Goal: Information Seeking & Learning: Learn about a topic

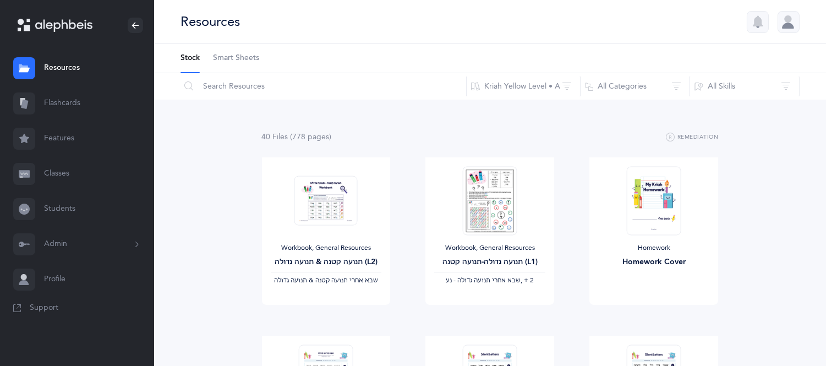
click at [232, 59] on span "Smart Sheets" at bounding box center [236, 58] width 46 height 11
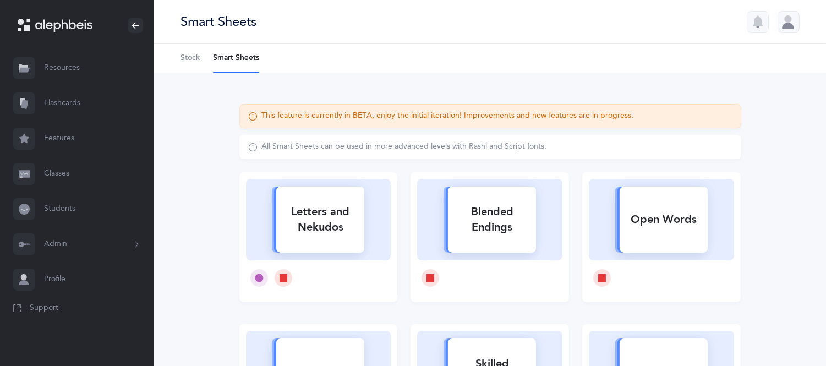
click at [336, 246] on rect at bounding box center [320, 220] width 88 height 66
select select
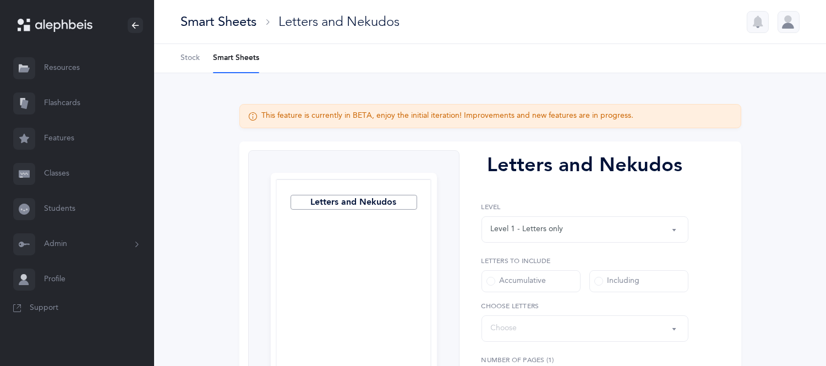
select select "27"
click at [780, 186] on div "This feature is currently in BETA, enjoy the initial iteration! Improvements an…" at bounding box center [490, 349] width 672 height 552
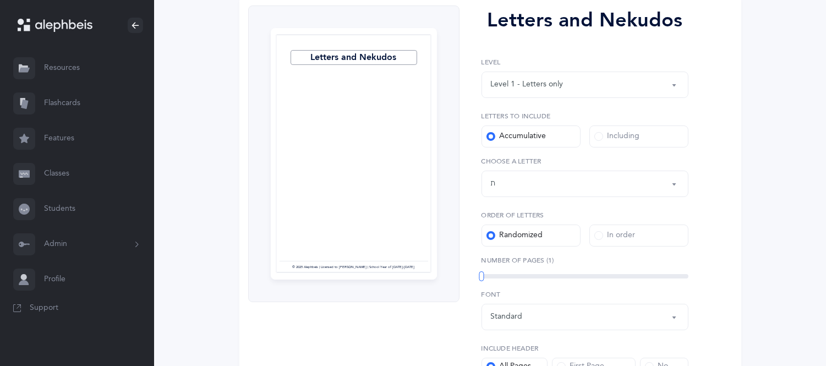
scroll to position [146, 0]
click at [627, 131] on div "Including" at bounding box center [617, 134] width 46 height 11
click at [0, 0] on input "Including" at bounding box center [0, 0] width 0 height 0
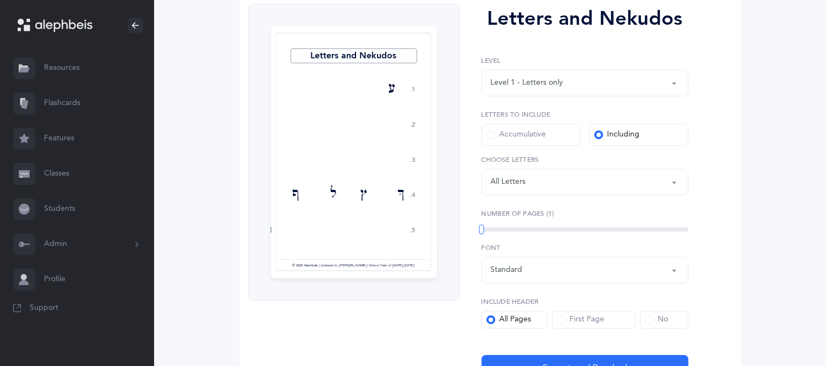
click at [613, 179] on div "Letters: All Letters" at bounding box center [585, 182] width 188 height 19
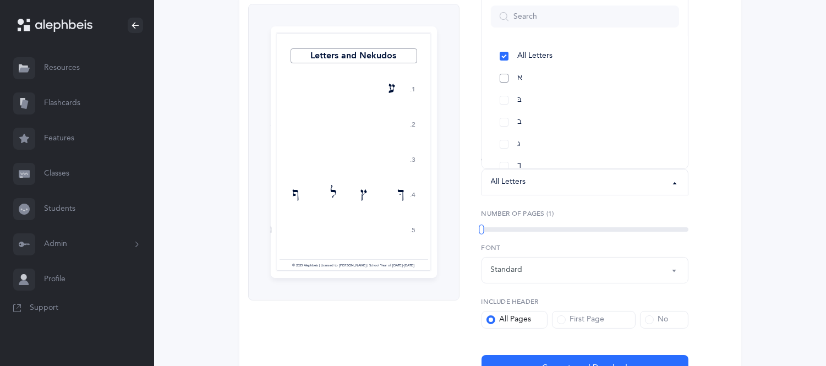
click at [501, 78] on link "א" at bounding box center [585, 78] width 188 height 22
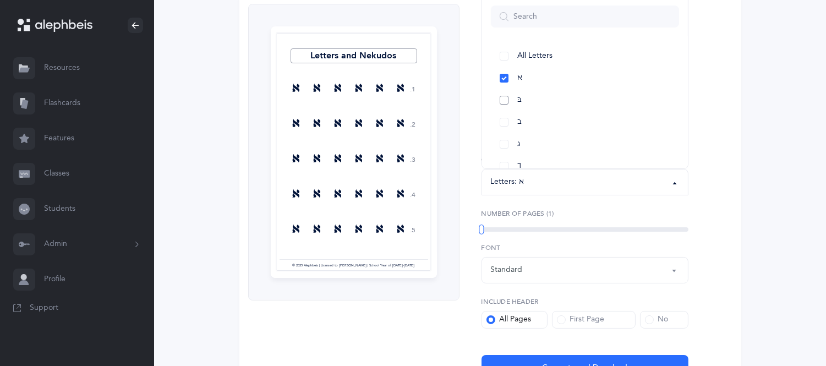
click at [505, 97] on link "בּ" at bounding box center [585, 100] width 188 height 22
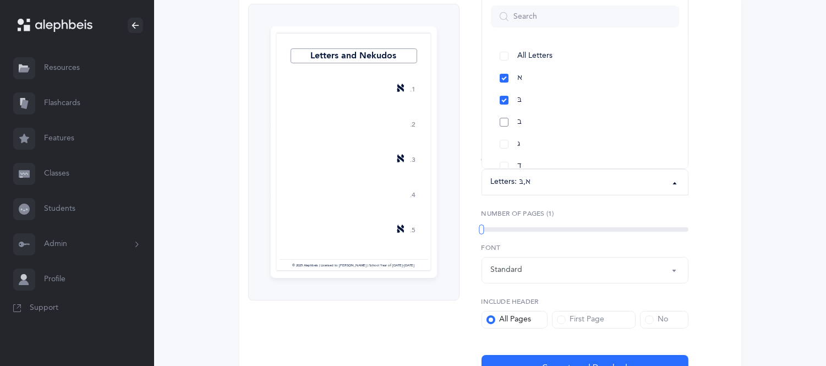
click at [503, 124] on link "ב" at bounding box center [585, 122] width 188 height 22
click at [503, 141] on link "ג" at bounding box center [585, 144] width 188 height 22
click at [497, 91] on link "ד" at bounding box center [585, 93] width 188 height 22
click at [501, 116] on link "ה" at bounding box center [585, 115] width 188 height 22
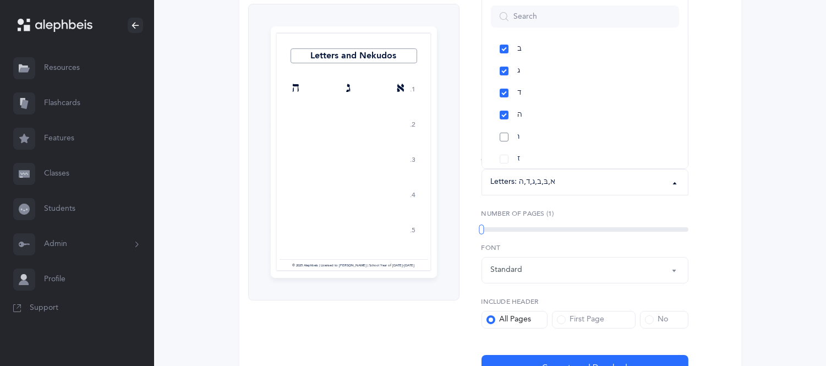
click at [504, 139] on link "ו" at bounding box center [585, 137] width 188 height 22
click at [505, 161] on link "ז" at bounding box center [585, 159] width 188 height 22
click at [500, 95] on link "ח" at bounding box center [585, 100] width 188 height 22
click at [500, 123] on link "ט" at bounding box center [585, 122] width 188 height 22
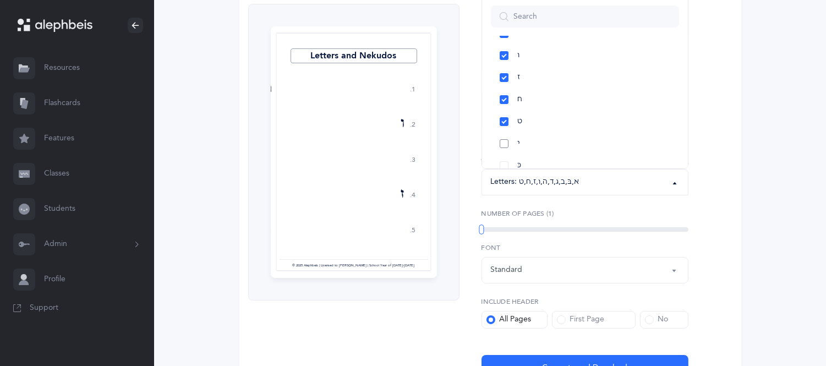
click at [504, 143] on link "י" at bounding box center [585, 144] width 188 height 22
click at [788, 122] on div "This feature is currently in BETA, enjoy the initial iteration! Improvements an…" at bounding box center [490, 180] width 672 height 507
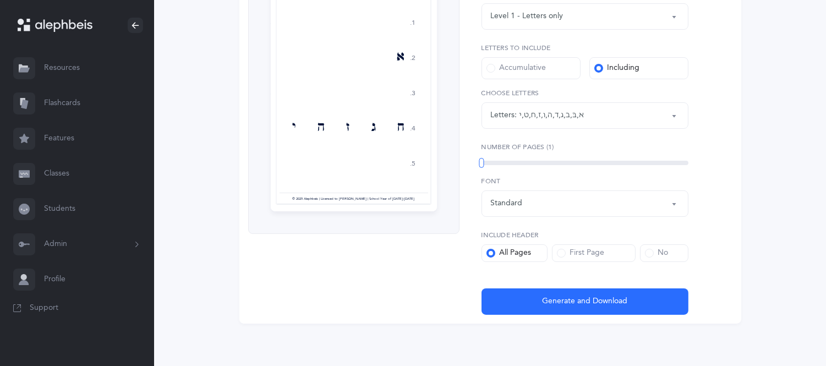
scroll to position [213, 0]
click at [582, 162] on div "1" at bounding box center [584, 162] width 207 height 4
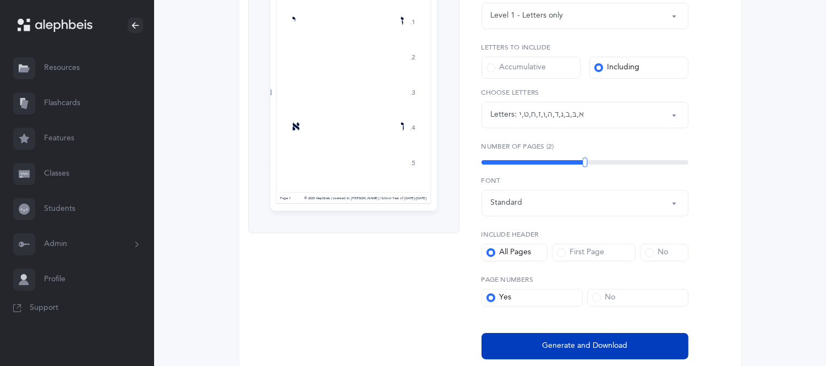
click at [563, 343] on span "Generate and Download" at bounding box center [584, 346] width 85 height 12
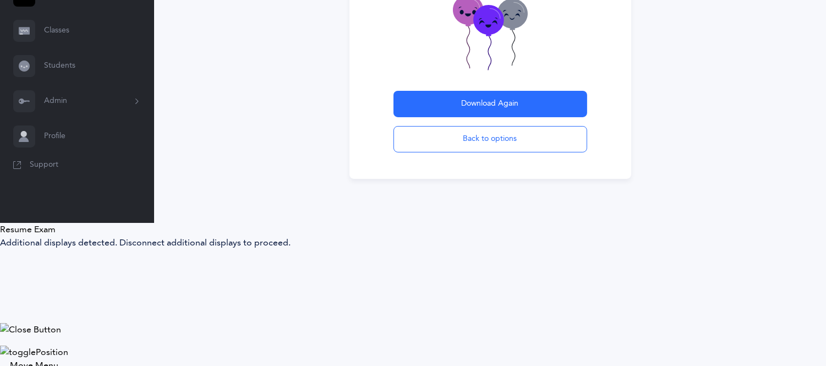
scroll to position [70, 0]
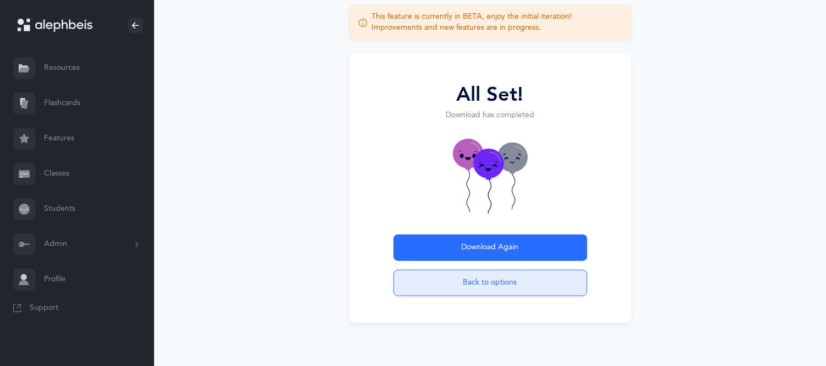
click at [496, 282] on button "Back to options" at bounding box center [490, 283] width 194 height 26
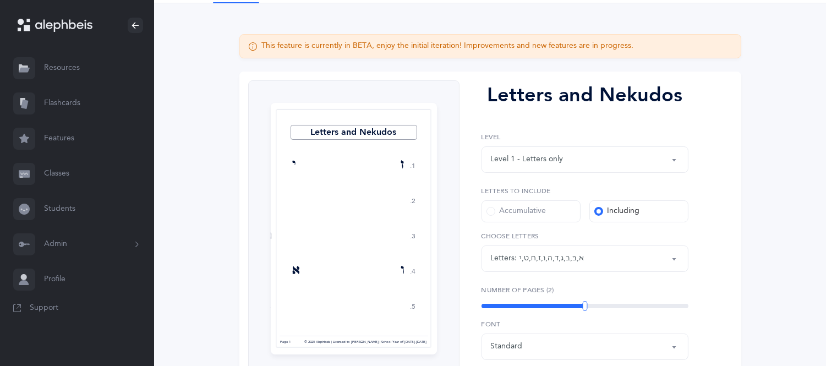
scroll to position [100, 0]
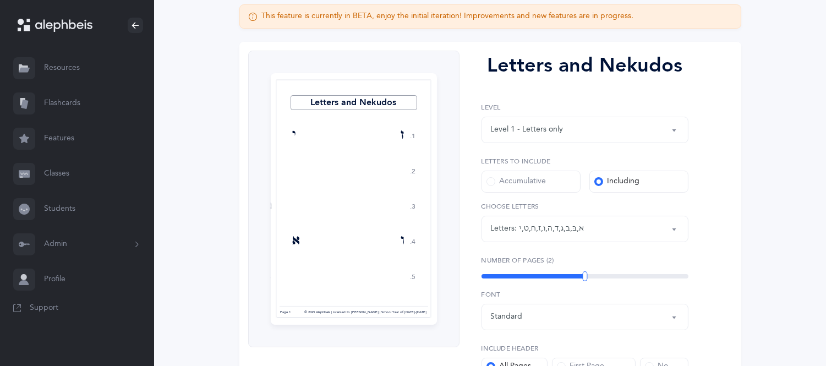
click at [681, 232] on button "Letters: א , בּ , ב , ג , ד , ה , ו , ז , ח , ט , י" at bounding box center [584, 229] width 207 height 26
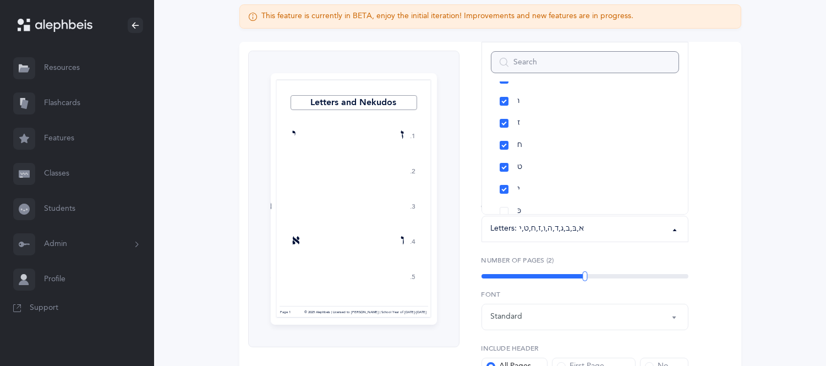
scroll to position [0, 0]
click at [501, 124] on link "א" at bounding box center [585, 124] width 188 height 22
click at [500, 145] on link "בּ" at bounding box center [585, 146] width 188 height 22
click at [502, 165] on link "ב" at bounding box center [585, 168] width 188 height 22
click at [500, 189] on link "ג" at bounding box center [585, 190] width 188 height 22
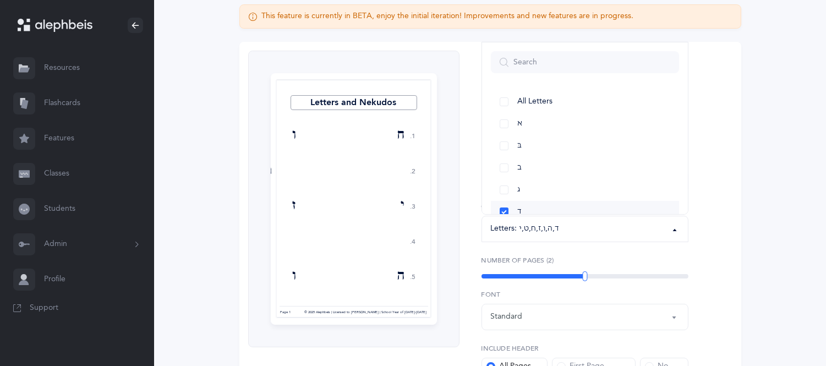
click at [505, 210] on link "ד" at bounding box center [585, 212] width 188 height 22
click at [503, 90] on link "ה" at bounding box center [585, 95] width 188 height 22
click at [503, 119] on link "ו" at bounding box center [585, 117] width 188 height 22
click at [501, 141] on link "ז" at bounding box center [585, 139] width 188 height 22
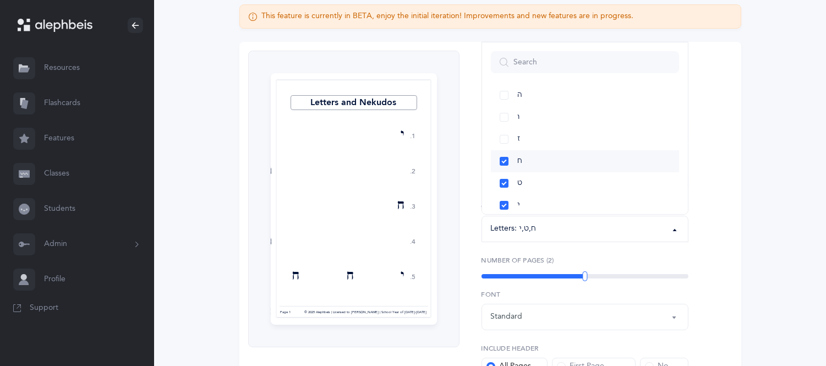
click at [501, 160] on link "ח" at bounding box center [585, 161] width 188 height 22
click at [501, 180] on link "ט" at bounding box center [585, 183] width 188 height 22
select select "10"
click at [504, 201] on link "י" at bounding box center [585, 205] width 188 height 22
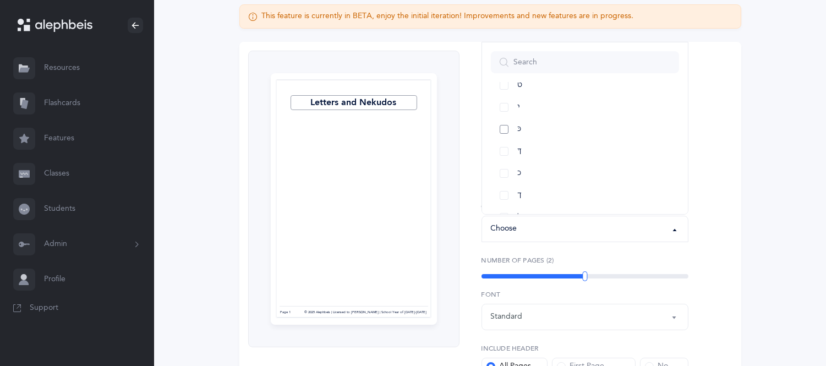
click at [505, 131] on link "כּ" at bounding box center [585, 129] width 188 height 22
select select "82"
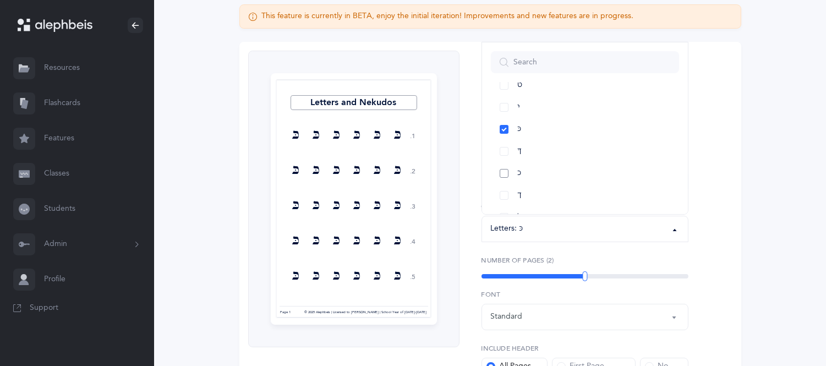
click at [503, 177] on link "כ" at bounding box center [585, 173] width 188 height 22
click at [783, 166] on div "This feature is currently in BETA, enjoy the initial iteration! Improvements an…" at bounding box center [490, 250] width 672 height 552
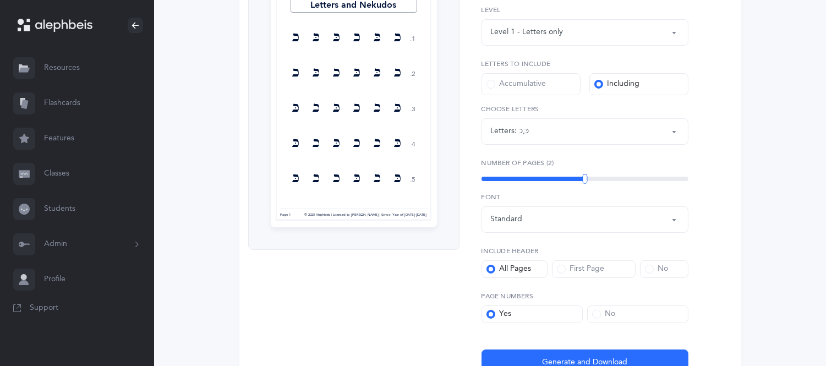
scroll to position [222, 0]
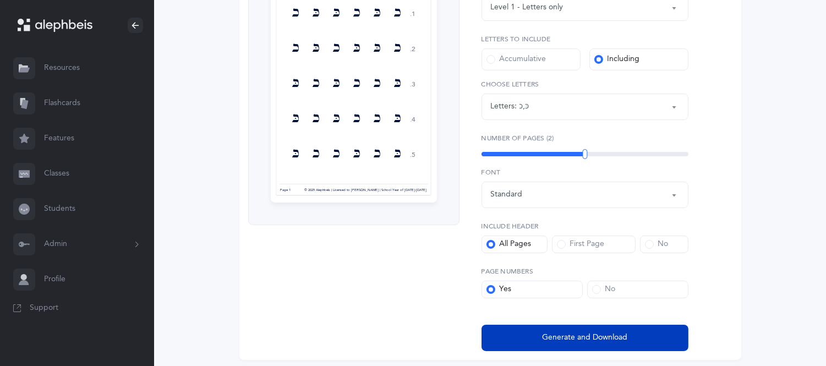
click at [639, 336] on button "Generate and Download" at bounding box center [584, 338] width 207 height 26
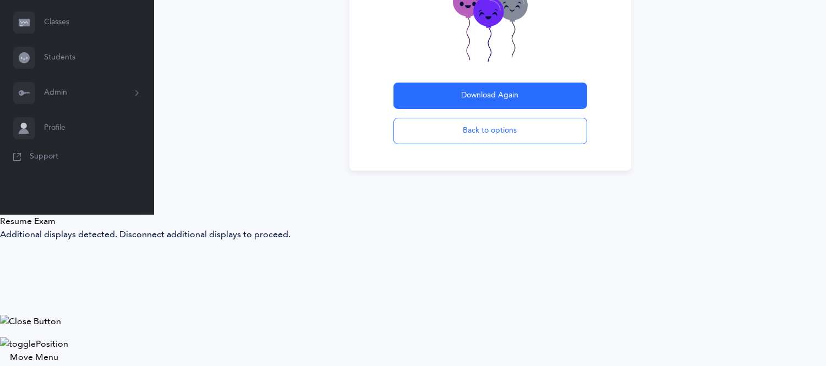
scroll to position [70, 0]
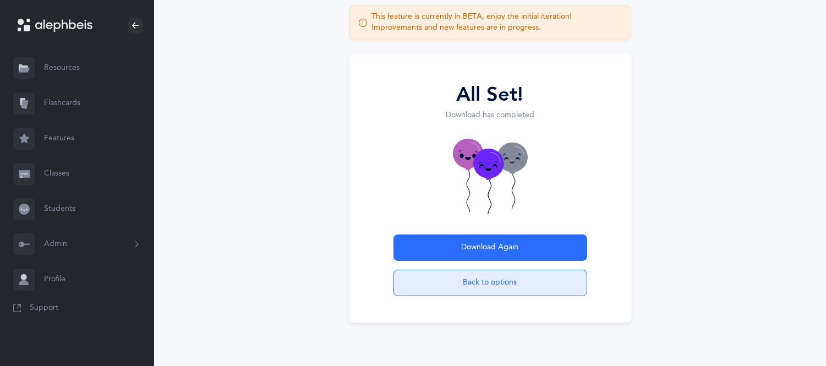
click at [466, 287] on button "Back to options" at bounding box center [490, 283] width 194 height 26
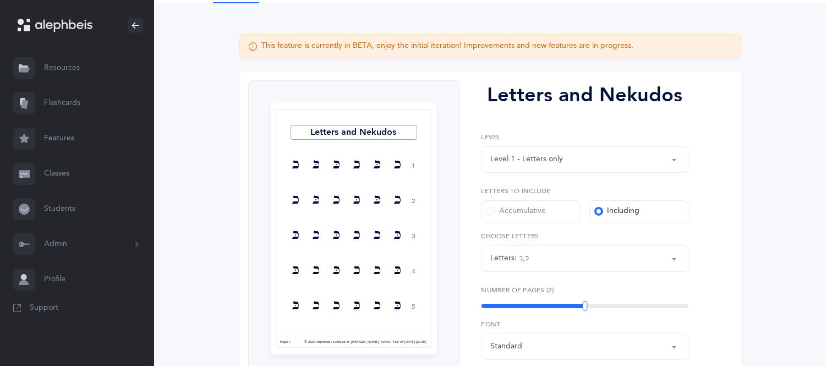
scroll to position [100, 0]
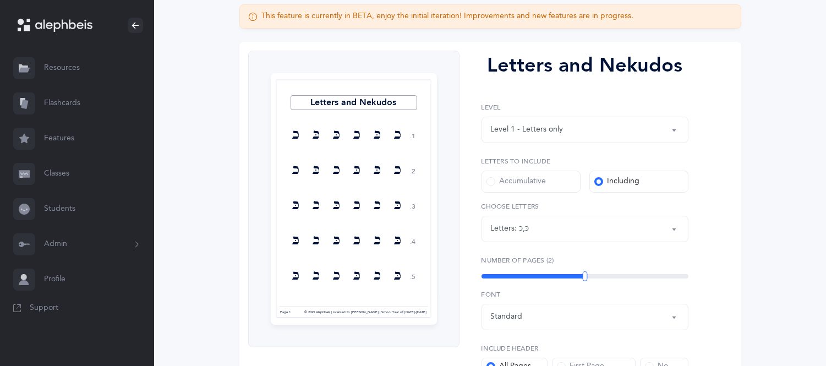
click at [83, 67] on link "Resources" at bounding box center [77, 68] width 154 height 35
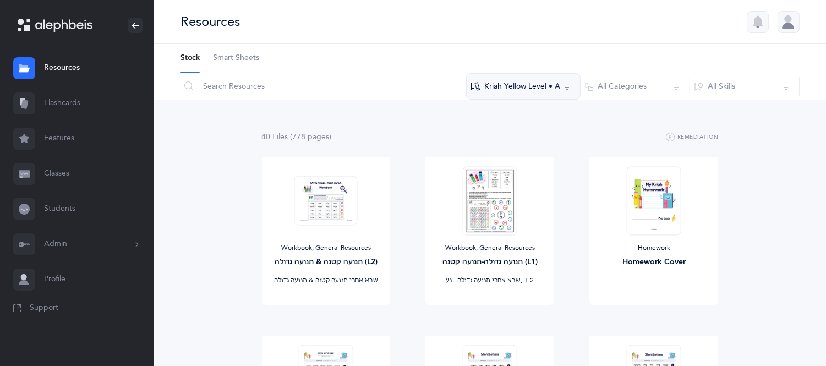
click at [534, 91] on button "Kriah Yellow Level • A" at bounding box center [523, 86] width 114 height 26
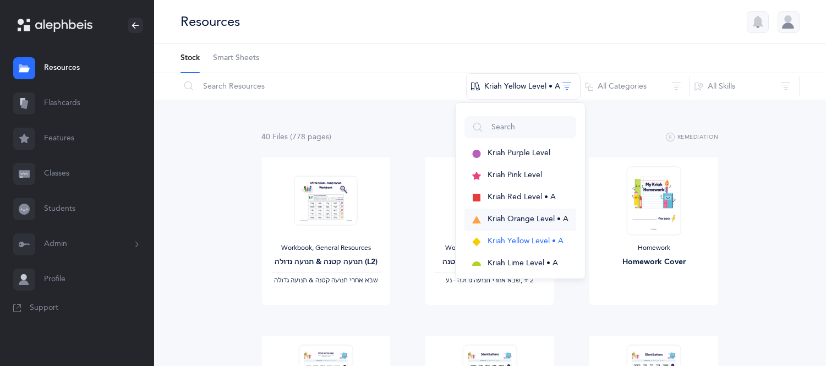
click at [543, 217] on span "Kriah Orange Level • A" at bounding box center [528, 219] width 81 height 9
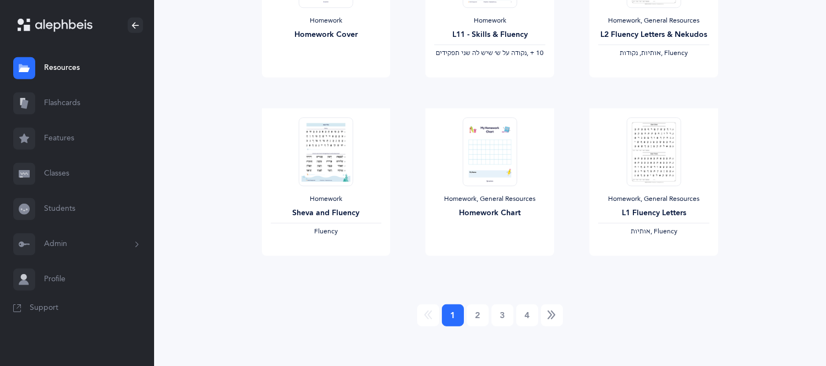
scroll to position [1301, 0]
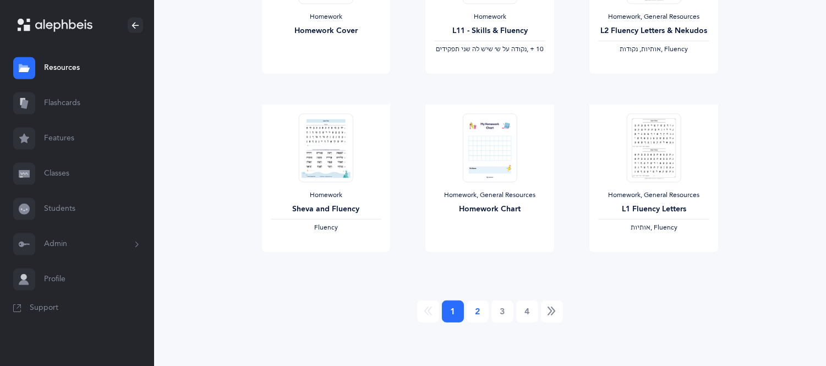
click at [476, 310] on link "2" at bounding box center [478, 311] width 22 height 22
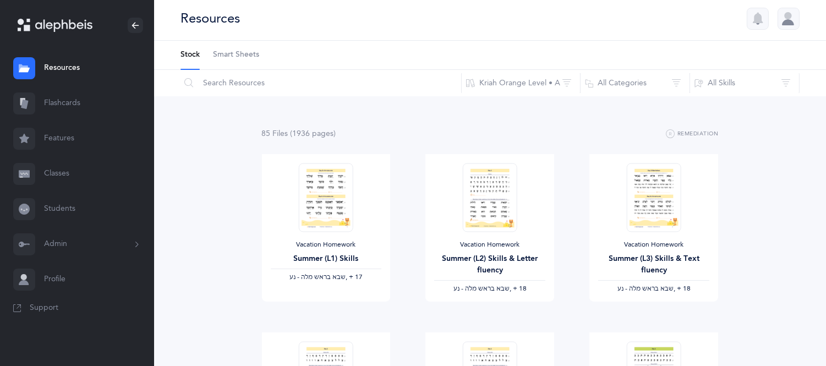
scroll to position [0, 0]
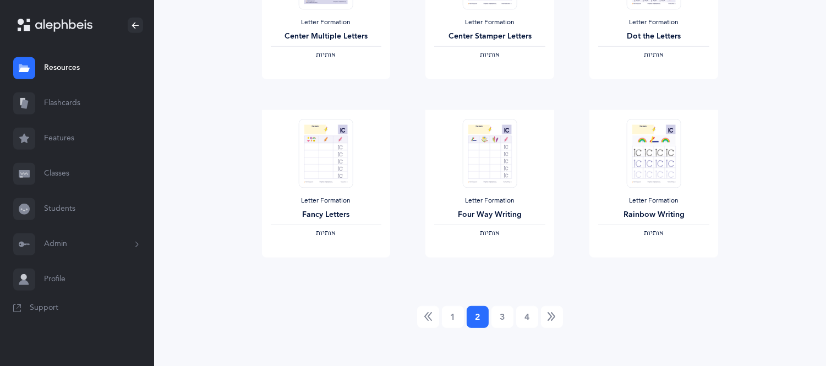
scroll to position [1296, 0]
click at [503, 317] on link "3" at bounding box center [502, 316] width 22 height 22
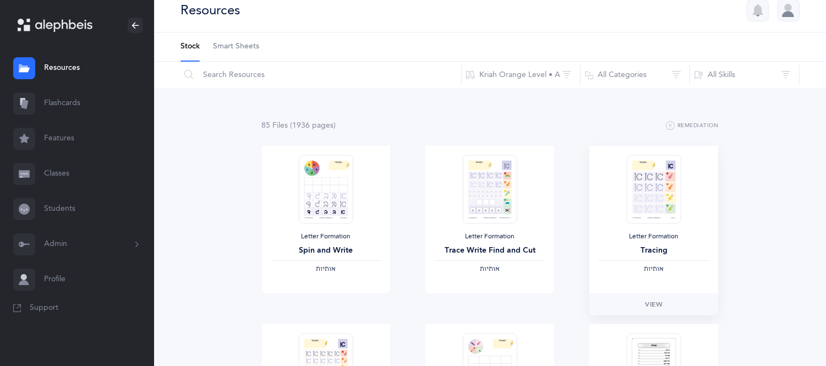
scroll to position [0, 0]
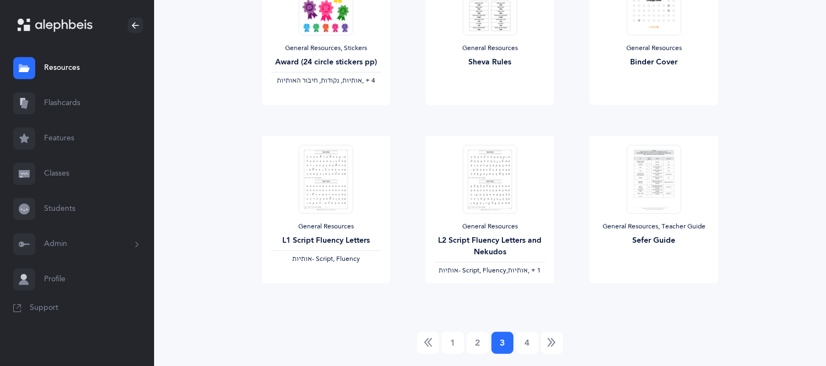
scroll to position [1301, 0]
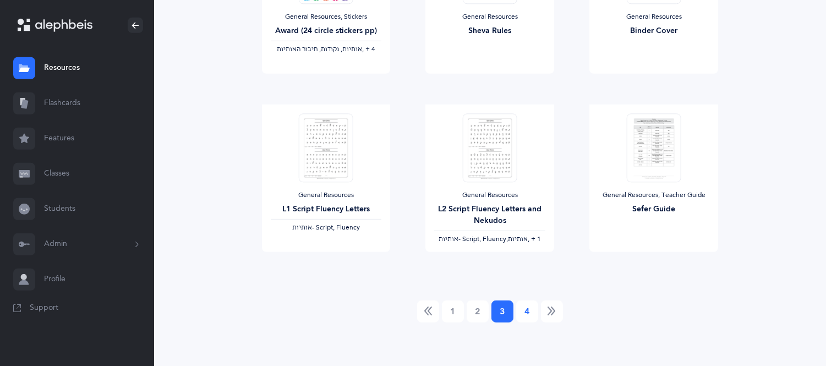
click at [529, 307] on link "4" at bounding box center [527, 311] width 22 height 22
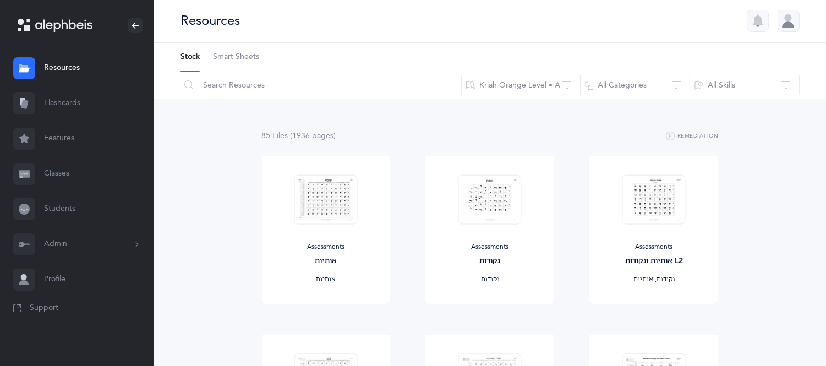
scroll to position [0, 0]
click at [525, 85] on button "Kriah Orange Level • A" at bounding box center [520, 86] width 119 height 26
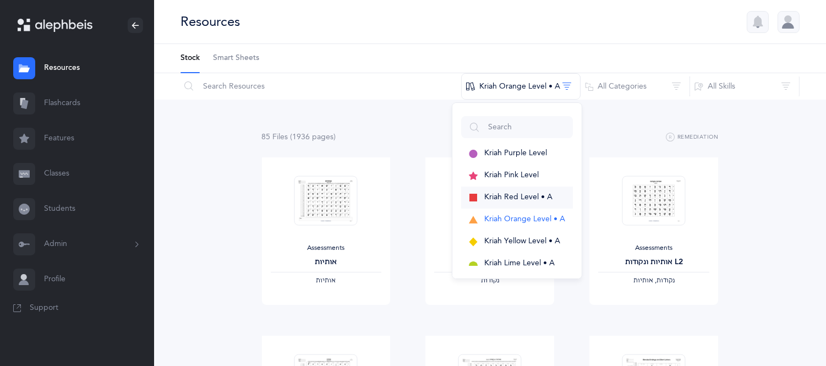
click at [523, 194] on span "Kriah Red Level • A" at bounding box center [518, 197] width 68 height 9
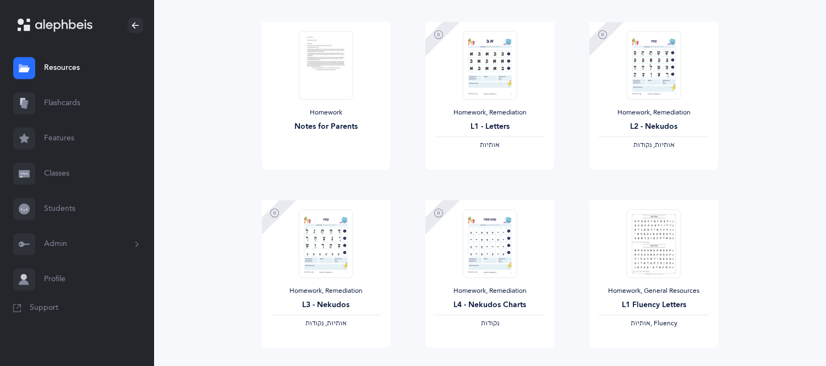
scroll to position [1051, 0]
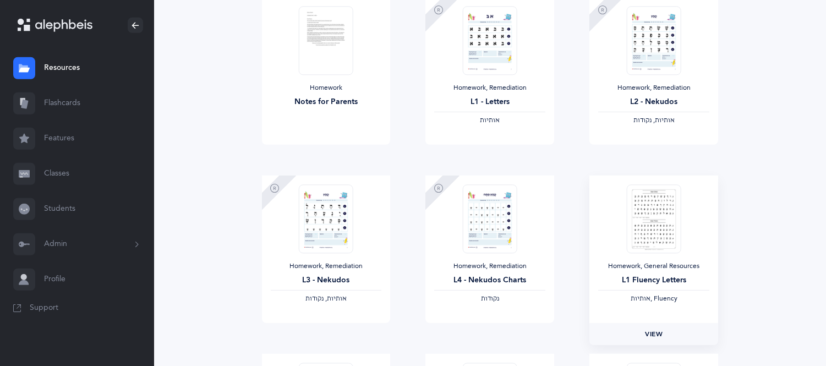
click at [648, 333] on span "View" at bounding box center [654, 334] width 18 height 10
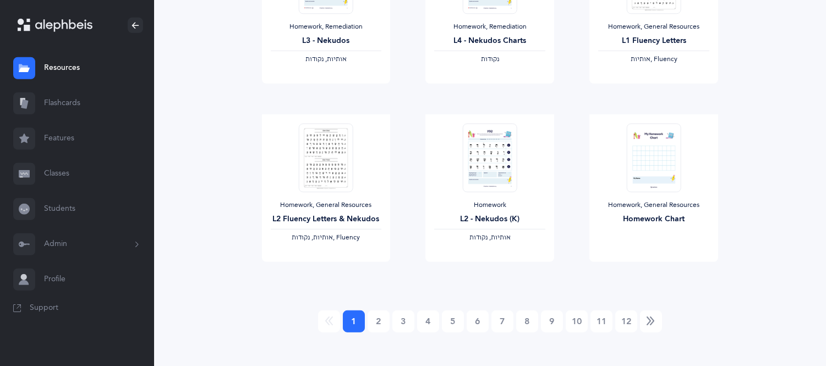
scroll to position [1301, 0]
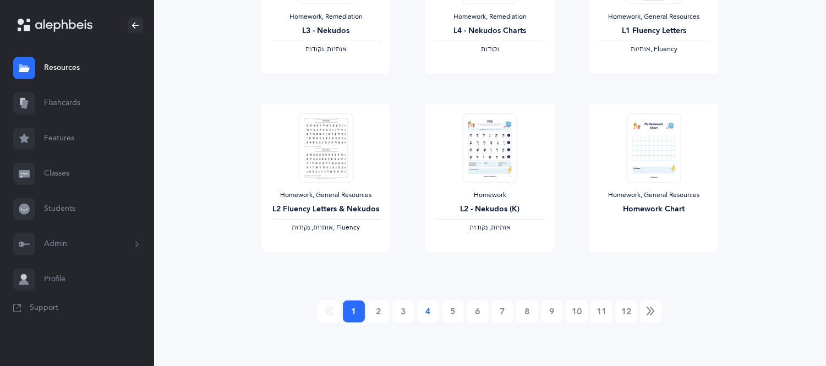
click at [424, 310] on link "4" at bounding box center [428, 311] width 22 height 22
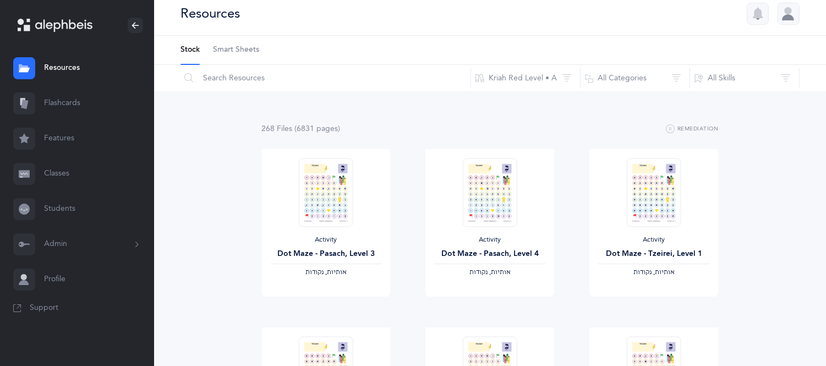
scroll to position [0, 0]
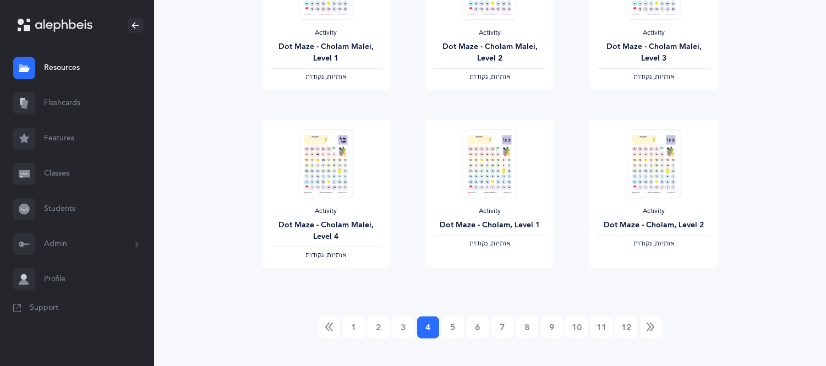
scroll to position [1301, 0]
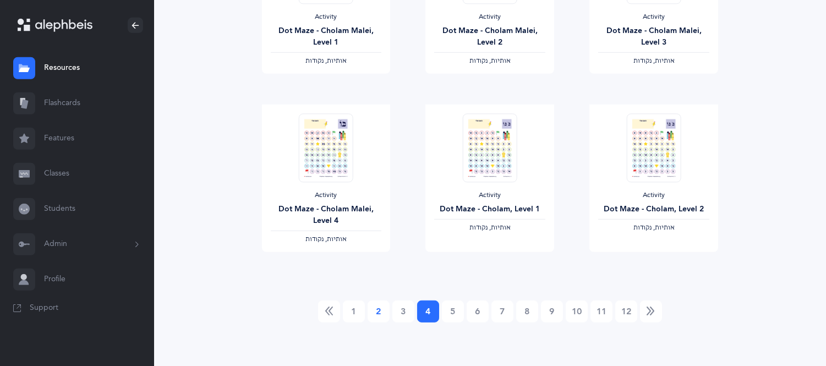
click at [373, 311] on link "2" at bounding box center [379, 311] width 22 height 22
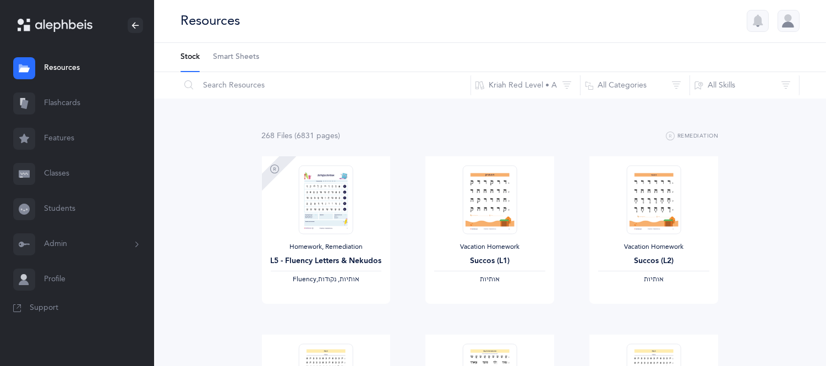
scroll to position [0, 0]
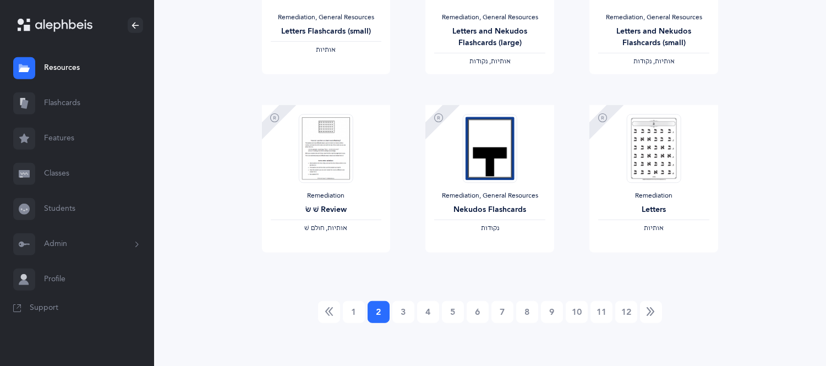
scroll to position [1301, 0]
click at [402, 309] on link "3" at bounding box center [403, 311] width 22 height 22
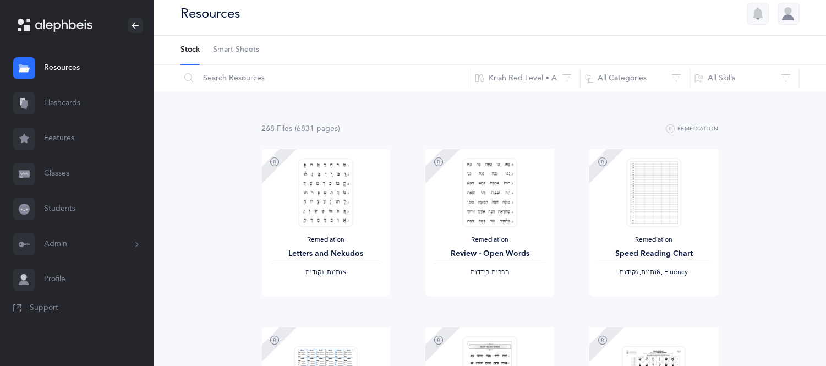
scroll to position [0, 0]
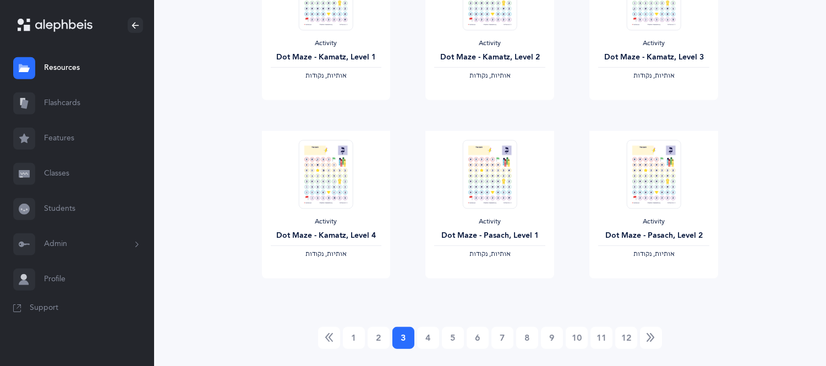
scroll to position [1301, 0]
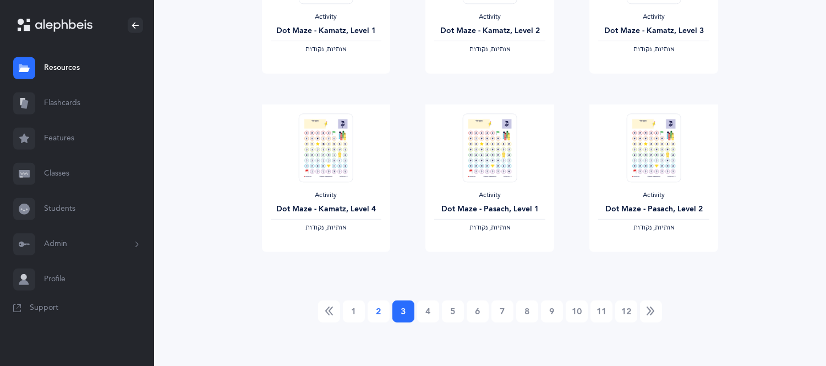
click at [377, 309] on link "2" at bounding box center [379, 311] width 22 height 22
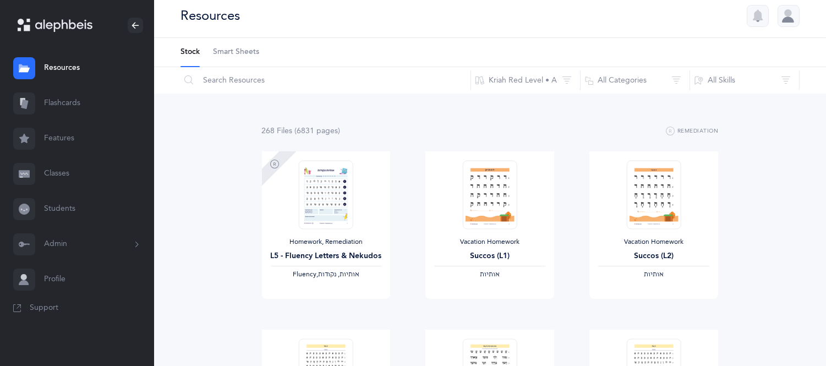
scroll to position [0, 0]
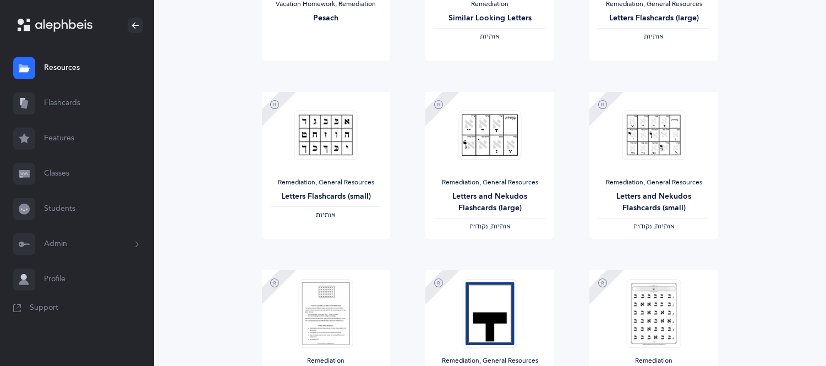
scroll to position [1149, 0]
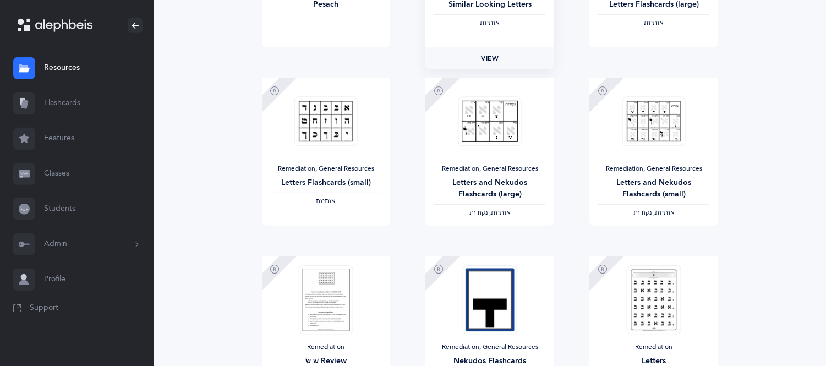
click at [487, 61] on span "View" at bounding box center [490, 58] width 18 height 10
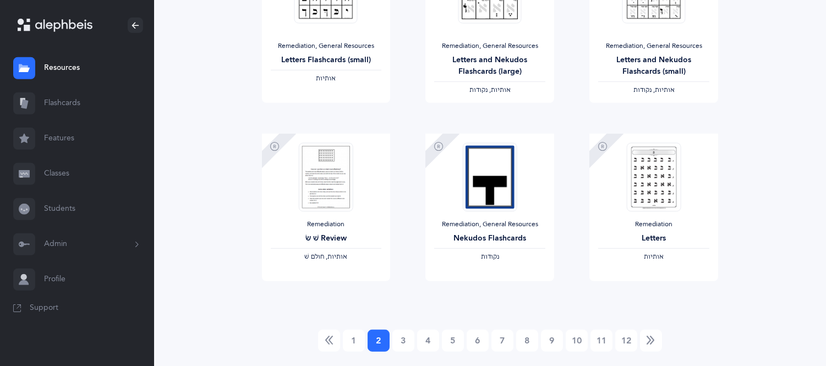
scroll to position [1296, 0]
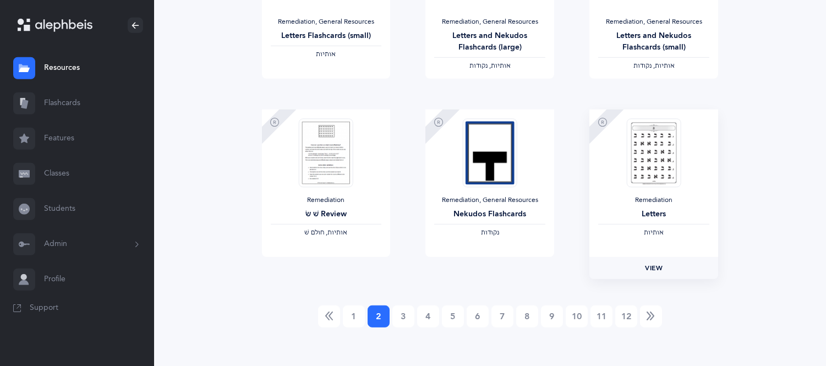
click at [655, 269] on span "View" at bounding box center [654, 268] width 18 height 10
click at [327, 272] on span "View" at bounding box center [326, 268] width 18 height 10
click at [398, 315] on link "3" at bounding box center [403, 316] width 22 height 22
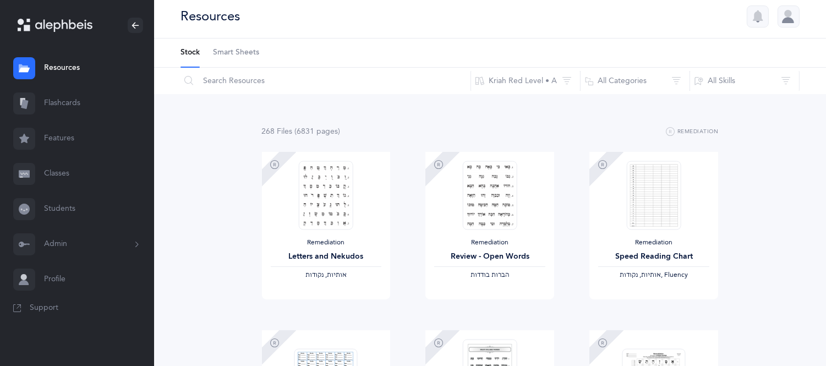
scroll to position [0, 0]
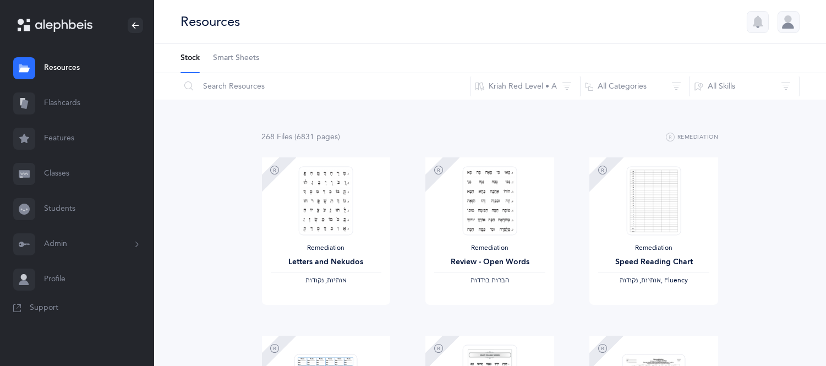
scroll to position [100, 0]
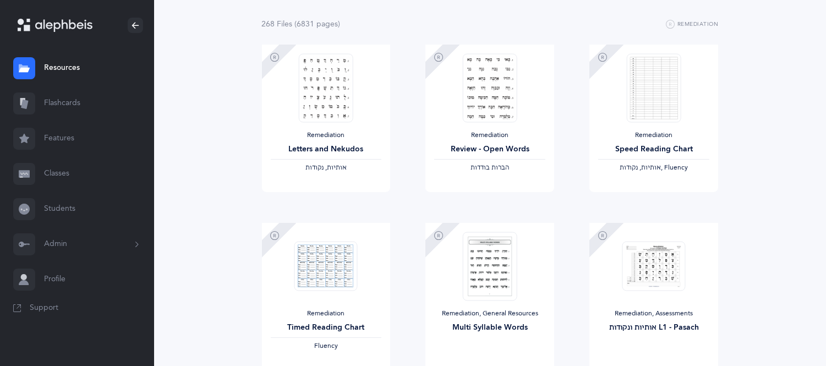
scroll to position [0, 0]
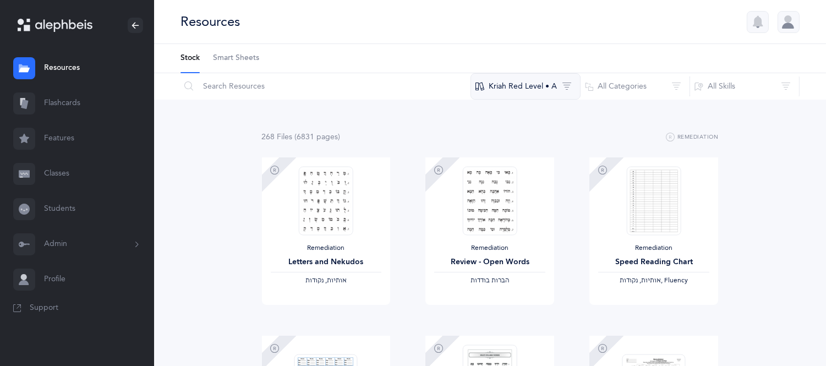
click at [518, 92] on button "Kriah Red Level • A" at bounding box center [525, 86] width 110 height 26
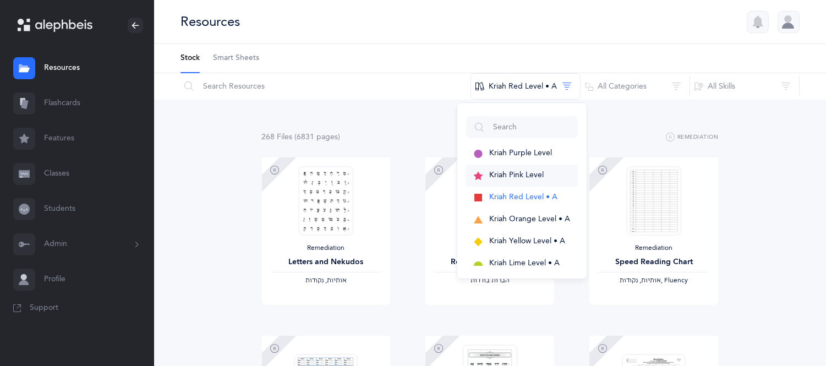
click at [524, 178] on span "Kriah Pink Level" at bounding box center [516, 175] width 54 height 9
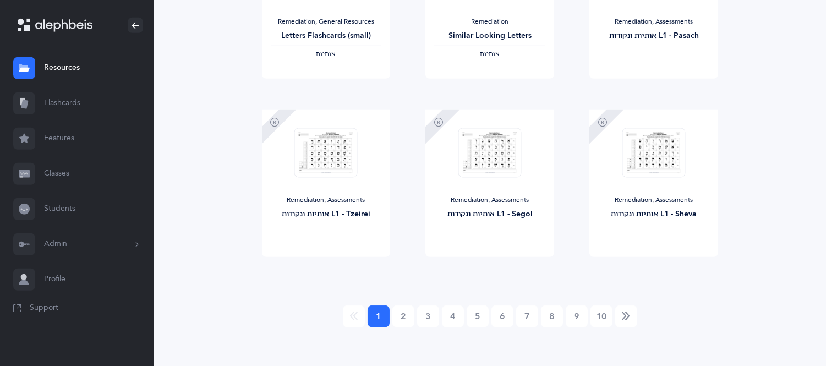
scroll to position [1301, 0]
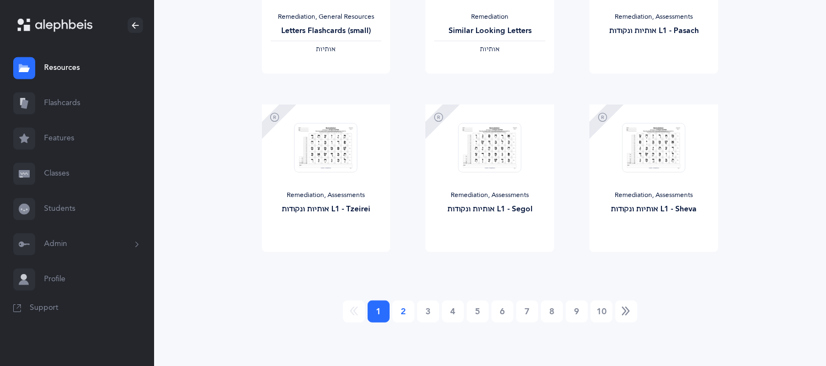
click at [400, 310] on link "2" at bounding box center [403, 311] width 22 height 22
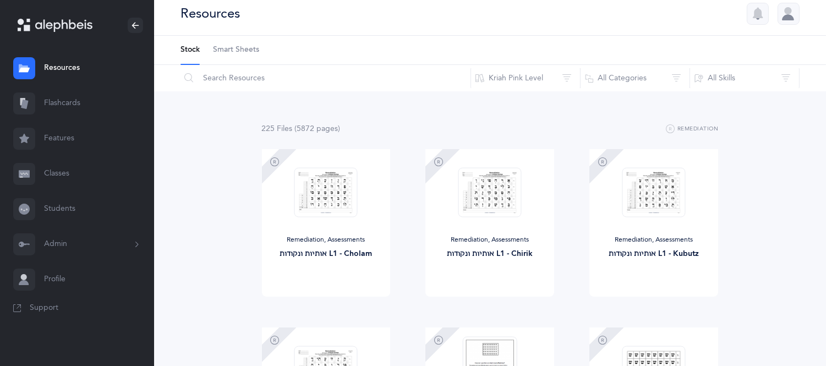
scroll to position [0, 0]
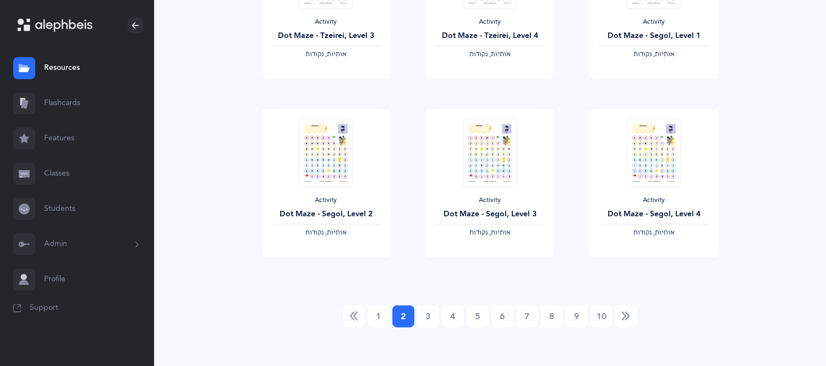
scroll to position [1301, 0]
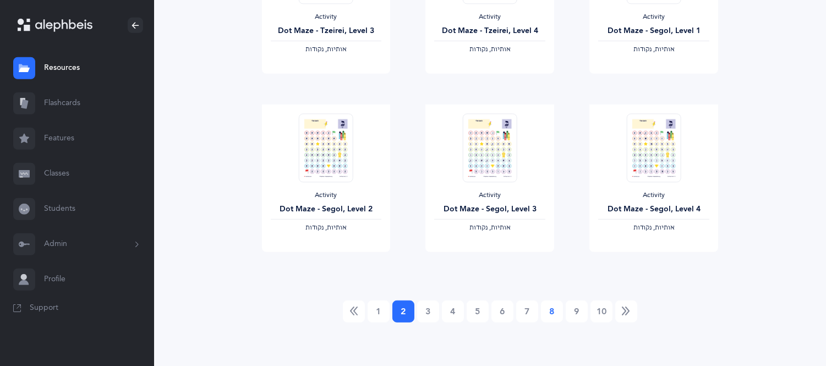
click at [551, 310] on link "8" at bounding box center [552, 311] width 22 height 22
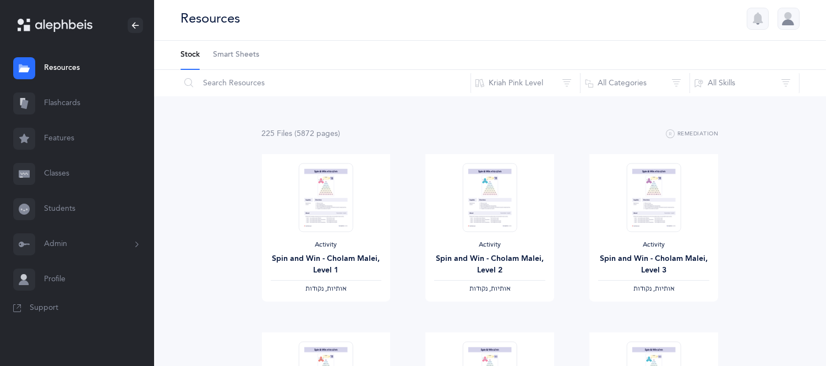
scroll to position [0, 0]
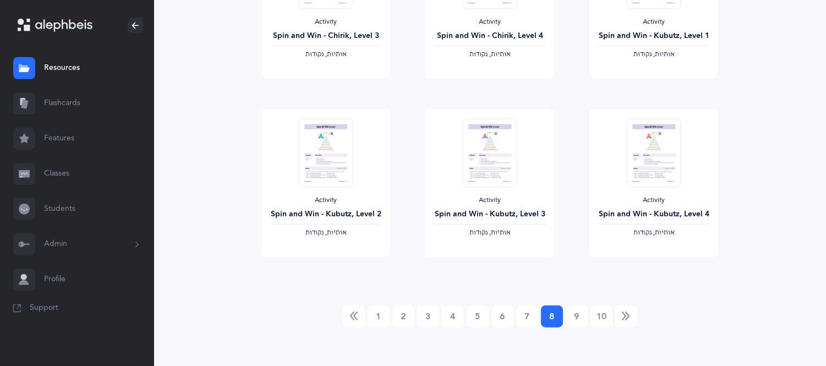
scroll to position [1301, 0]
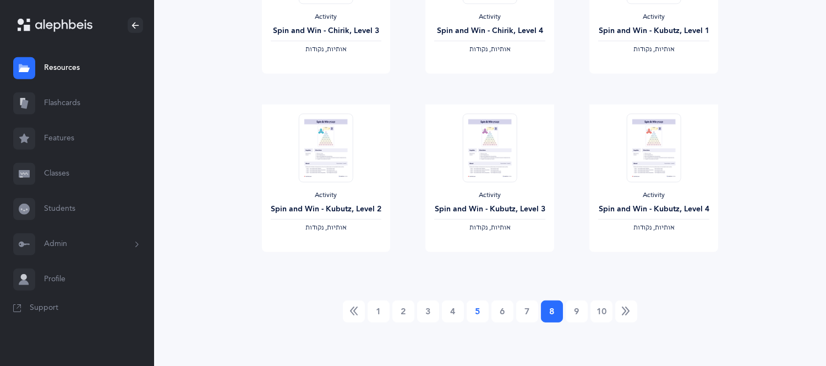
click at [476, 306] on link "5" at bounding box center [478, 311] width 22 height 22
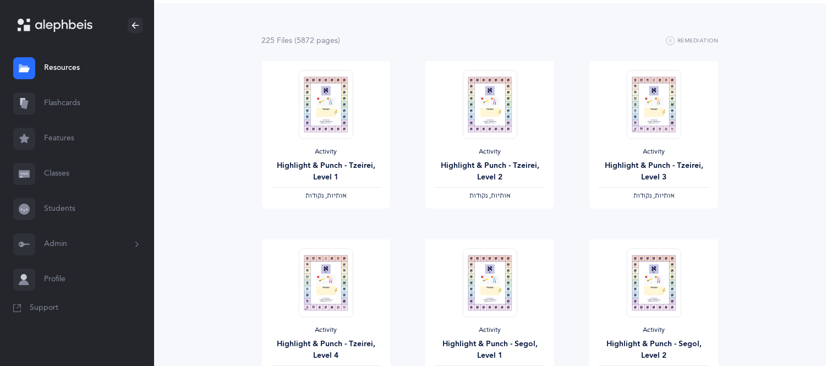
scroll to position [0, 0]
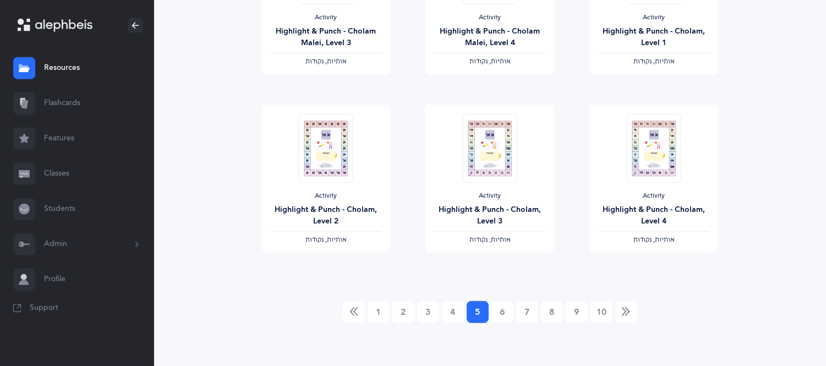
scroll to position [1301, 0]
click at [603, 309] on link "10" at bounding box center [601, 311] width 22 height 22
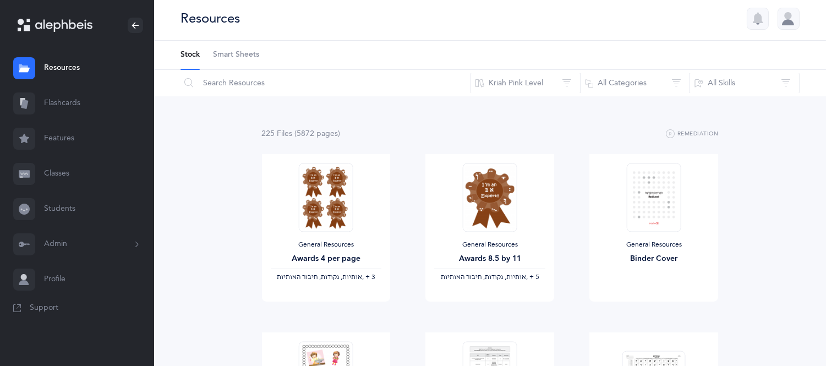
scroll to position [0, 0]
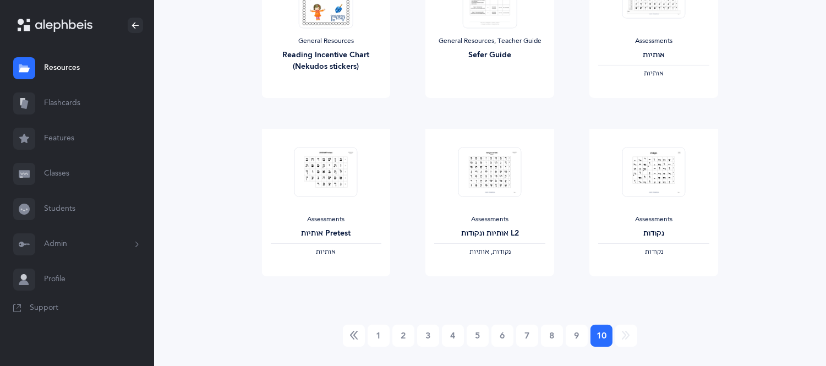
scroll to position [409, 0]
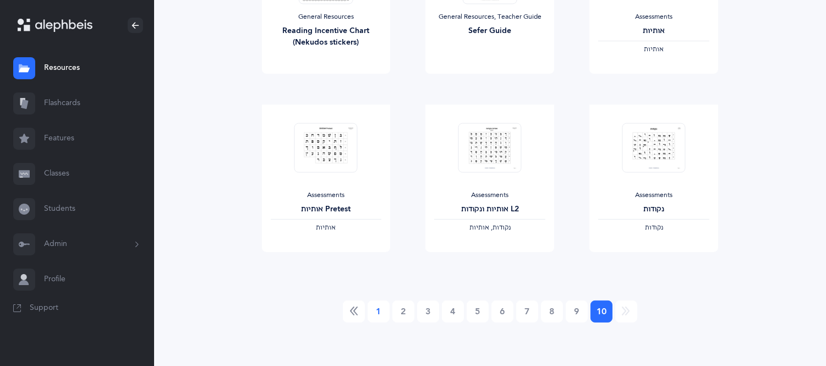
click at [381, 309] on link "1" at bounding box center [379, 311] width 22 height 22
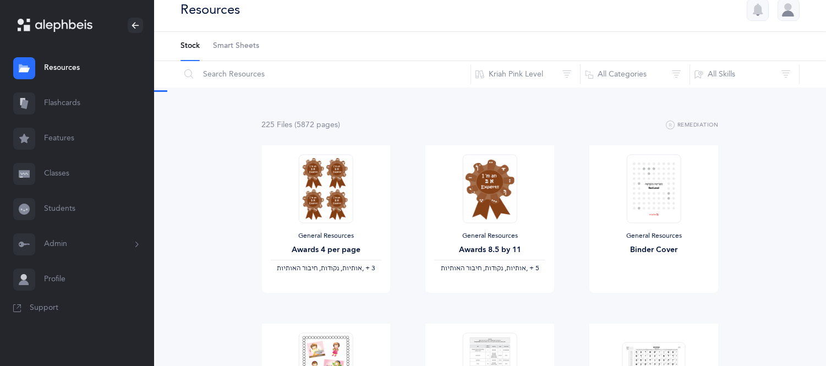
scroll to position [0, 0]
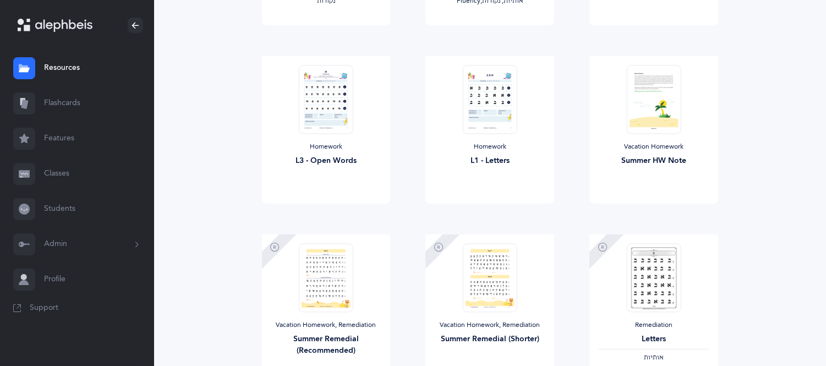
scroll to position [684, 0]
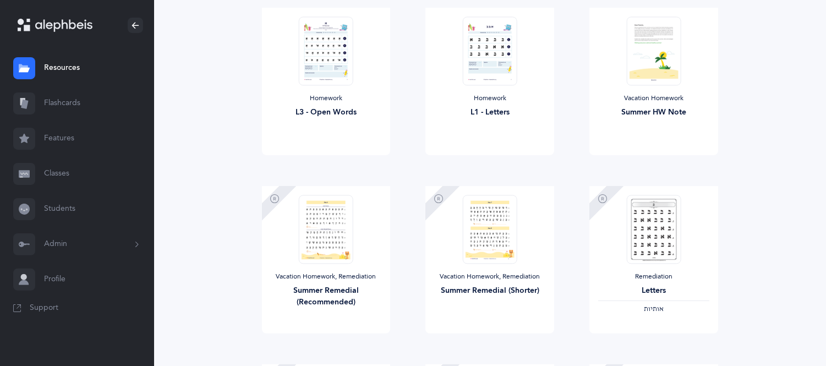
click at [224, 58] on div "225 File s (5872 page s ) Remediation Homework, General Resources Homework Char…" at bounding box center [490, 199] width 672 height 1568
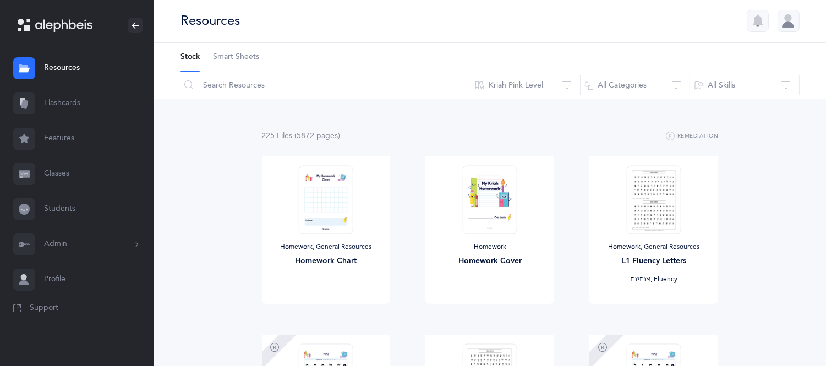
scroll to position [0, 0]
click at [500, 86] on button "Kriah Pink Level" at bounding box center [525, 86] width 110 height 26
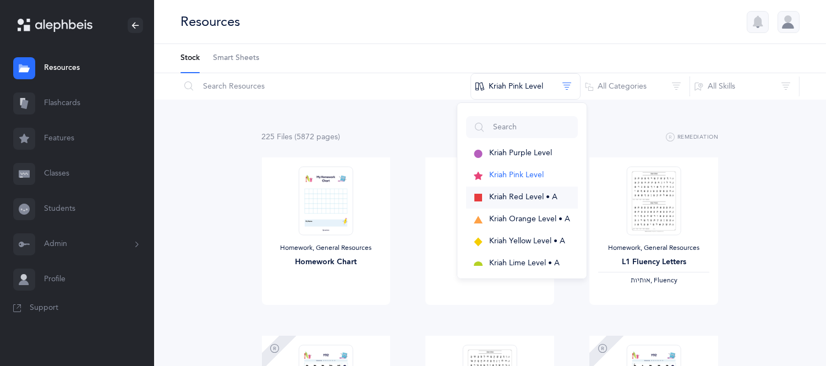
click at [502, 196] on span "Kriah Red Level • A" at bounding box center [523, 197] width 68 height 9
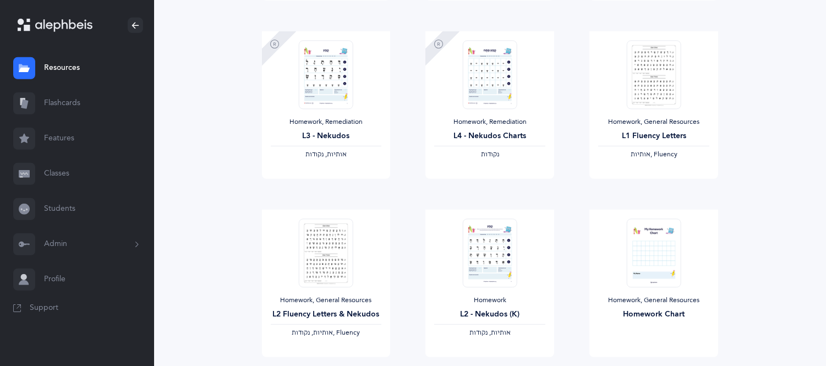
scroll to position [1296, 0]
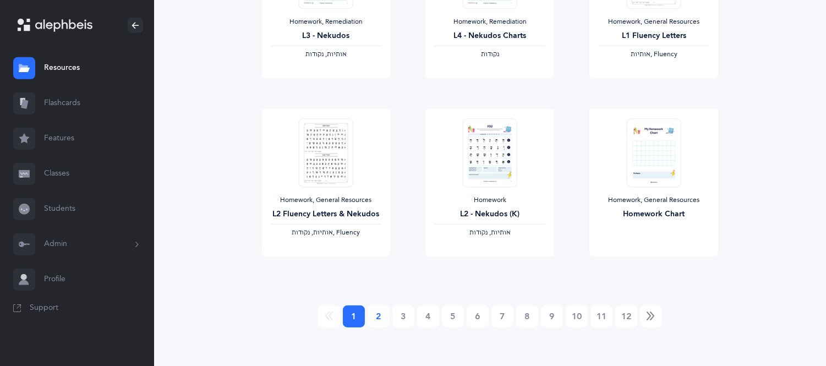
click at [376, 312] on link "2" at bounding box center [379, 316] width 22 height 22
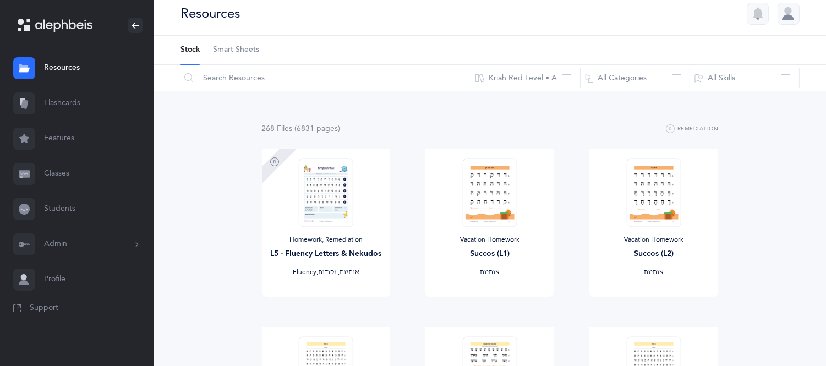
scroll to position [0, 0]
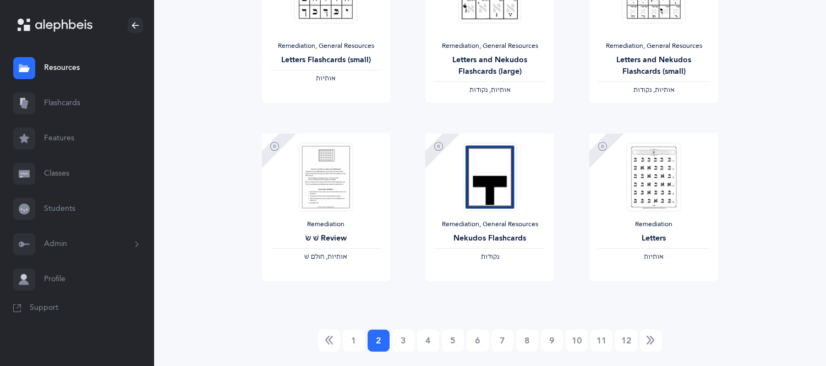
scroll to position [1296, 0]
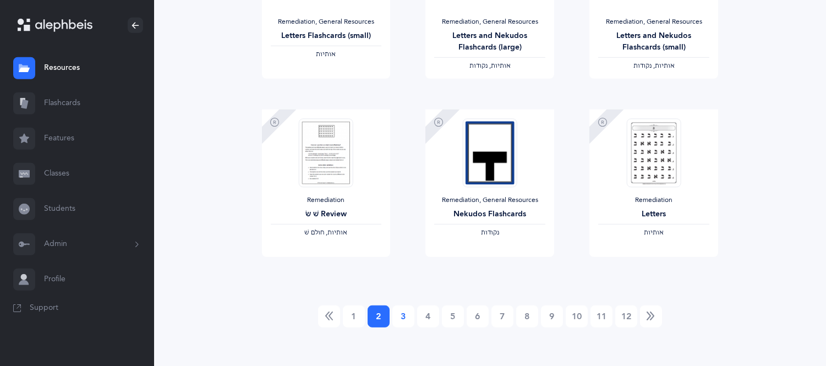
click at [403, 310] on link "3" at bounding box center [403, 316] width 22 height 22
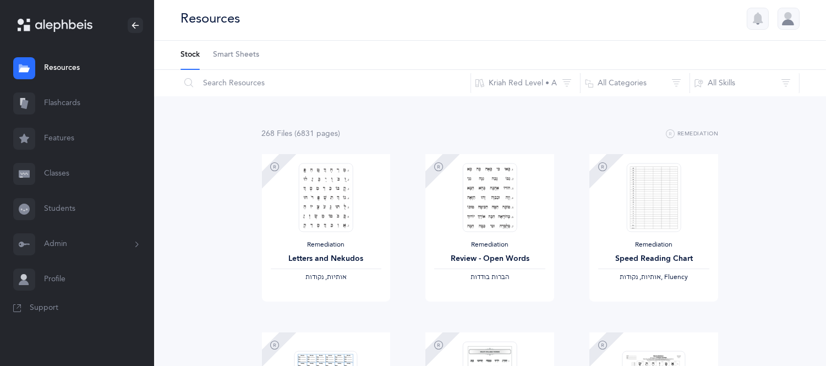
scroll to position [0, 0]
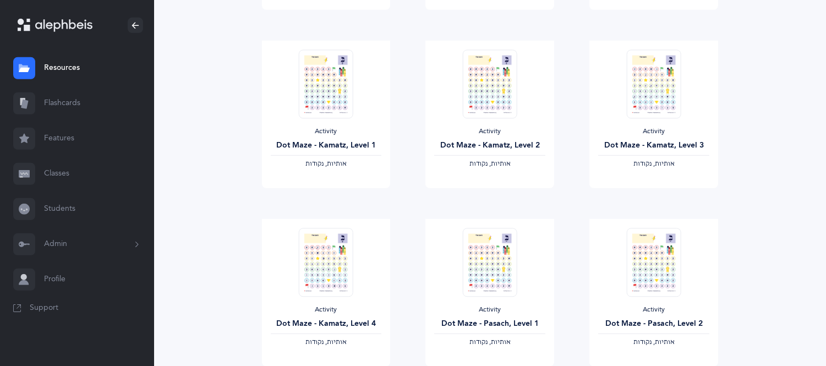
scroll to position [1301, 0]
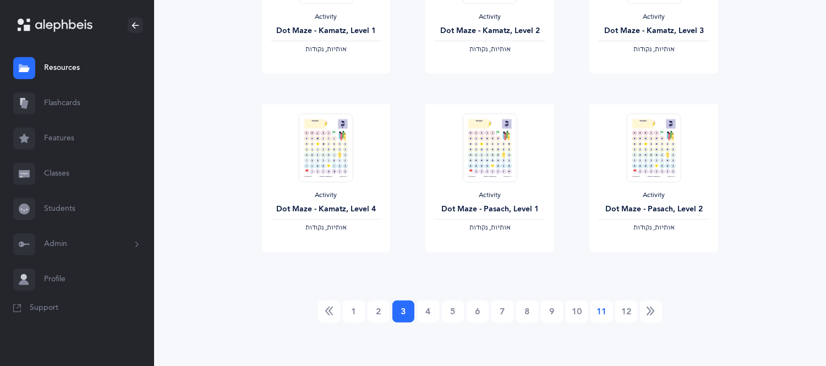
click at [603, 305] on link "11" at bounding box center [601, 311] width 22 height 22
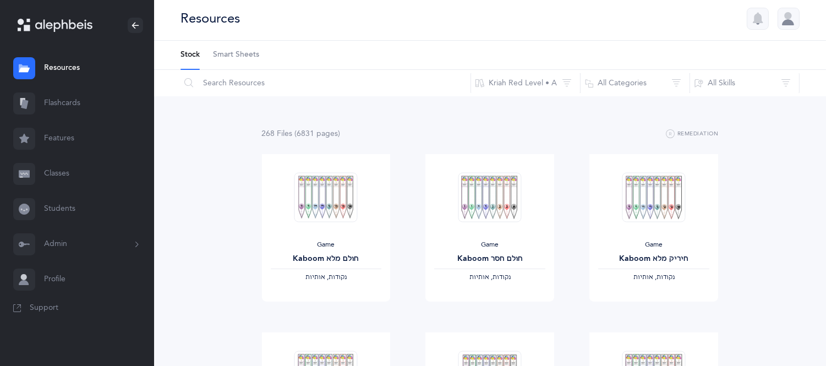
scroll to position [0, 0]
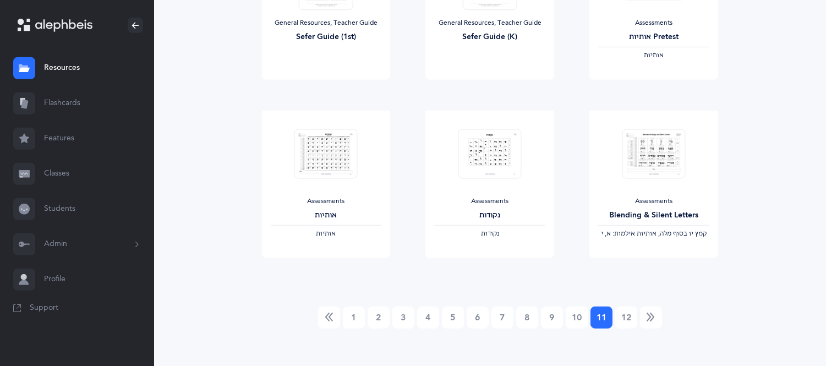
scroll to position [1301, 0]
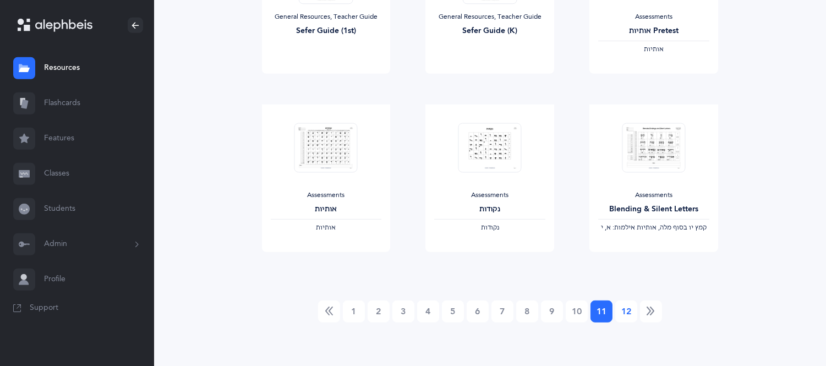
click at [625, 309] on link "12" at bounding box center [626, 311] width 22 height 22
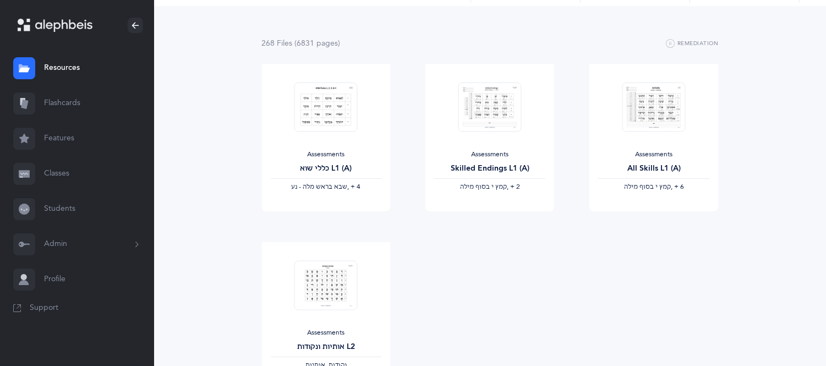
scroll to position [0, 0]
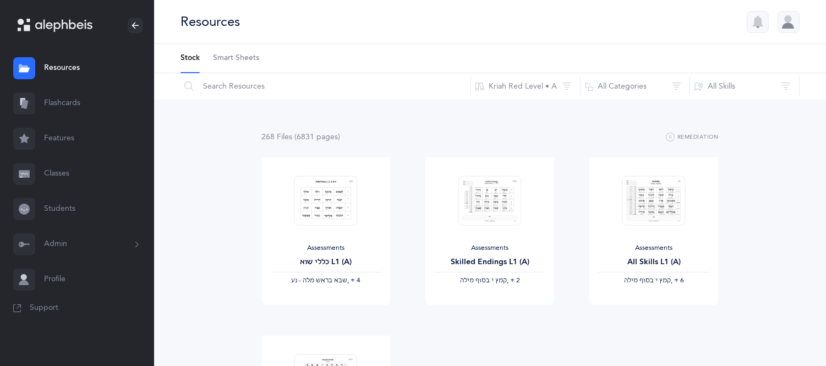
click at [762, 220] on div "268 File s (6831 page s ) Remediation Assessments כללי שוא L1 (A) ‫שבא בראש מלה…" at bounding box center [490, 349] width 672 height 498
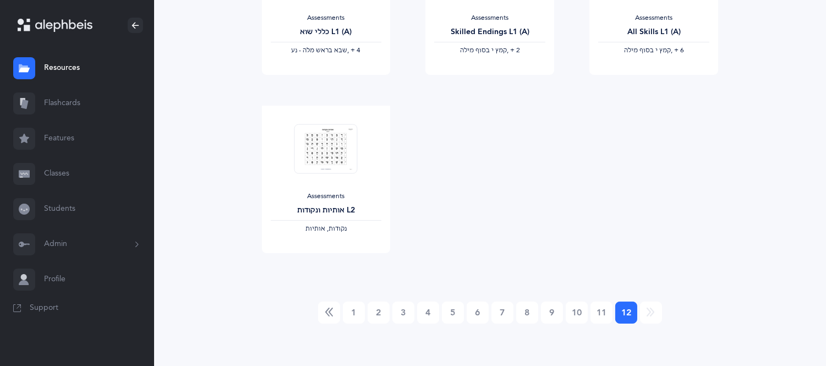
scroll to position [231, 0]
click at [505, 315] on link "7" at bounding box center [502, 311] width 22 height 22
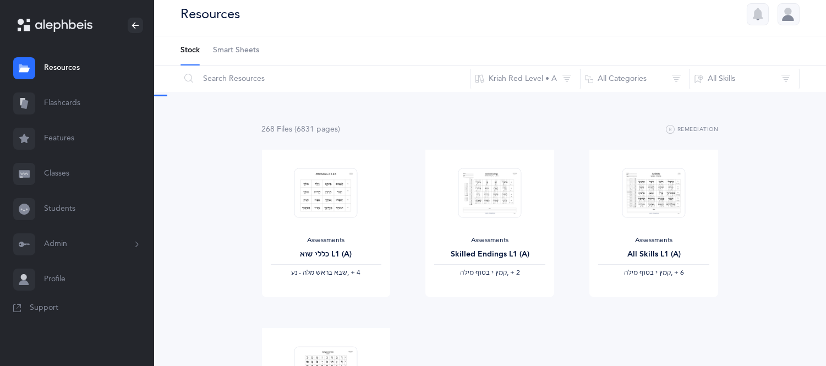
scroll to position [0, 0]
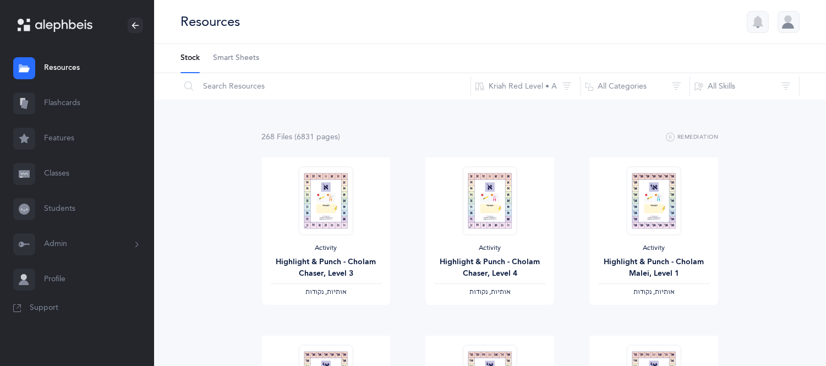
click at [249, 53] on span "Smart Sheets" at bounding box center [236, 58] width 46 height 11
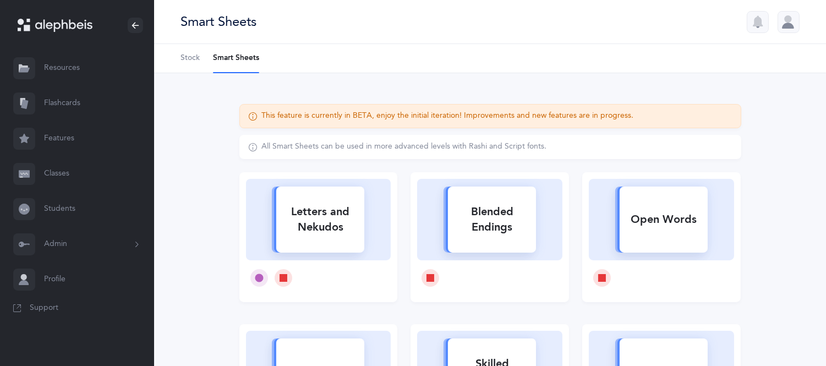
click at [751, 210] on div "This feature is currently in BETA, enjoy the initial iteration! Improvements an…" at bounding box center [490, 366] width 572 height 524
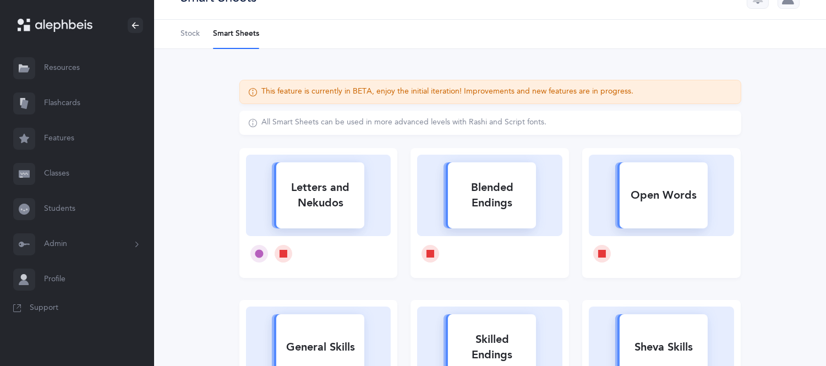
scroll to position [122, 0]
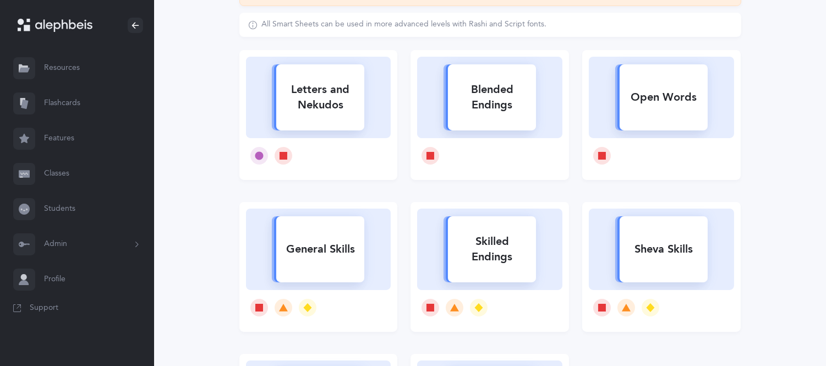
click at [316, 95] on div "Letters and Nekudos" at bounding box center [320, 97] width 88 height 44
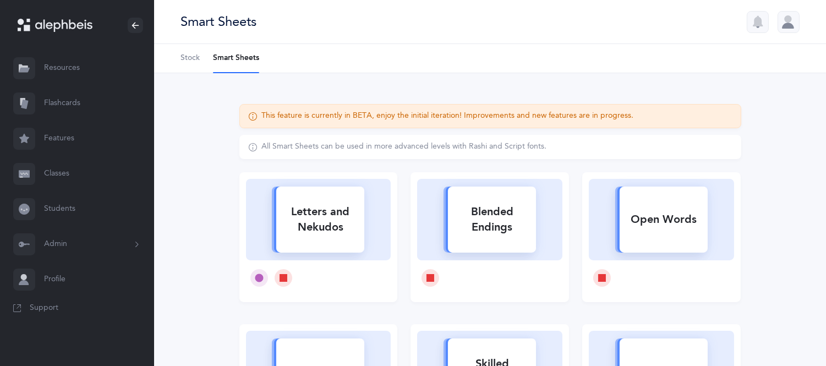
select select
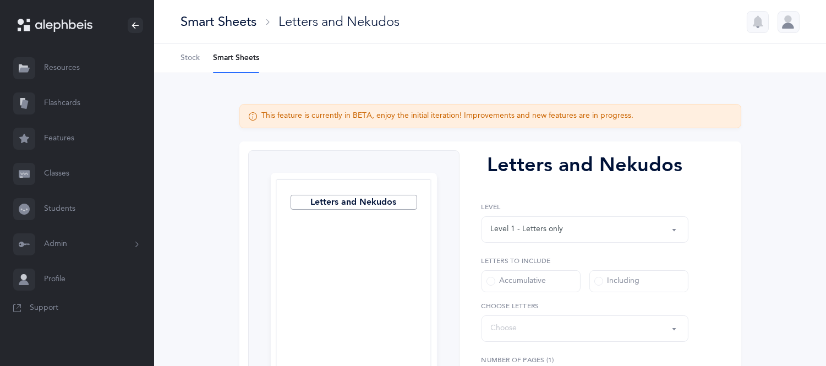
select select "27"
click at [532, 223] on div "Level 1 - Letters only" at bounding box center [527, 229] width 73 height 12
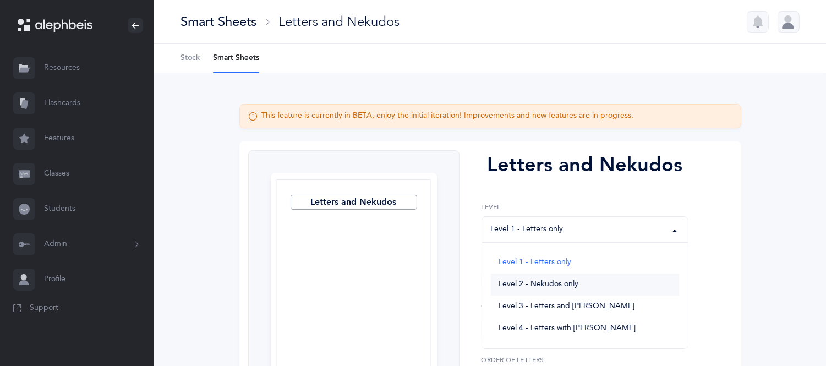
click at [549, 283] on span "Level 2 - Nekudos only" at bounding box center [539, 285] width 80 height 10
select select "2"
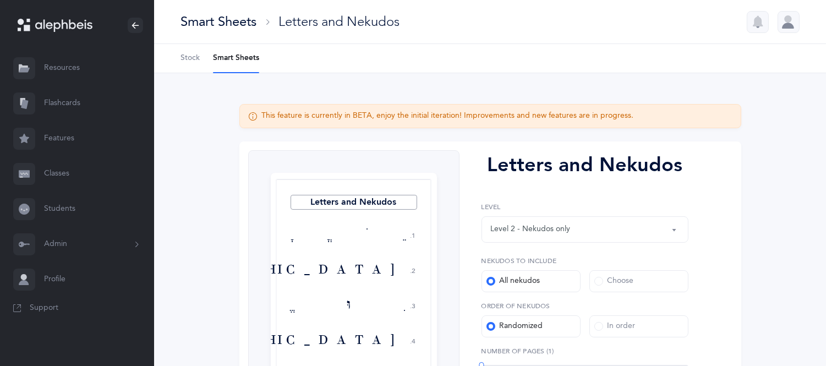
click at [784, 218] on div "This feature is currently in BETA, enjoy the initial iteration! Improvements an…" at bounding box center [490, 322] width 672 height 499
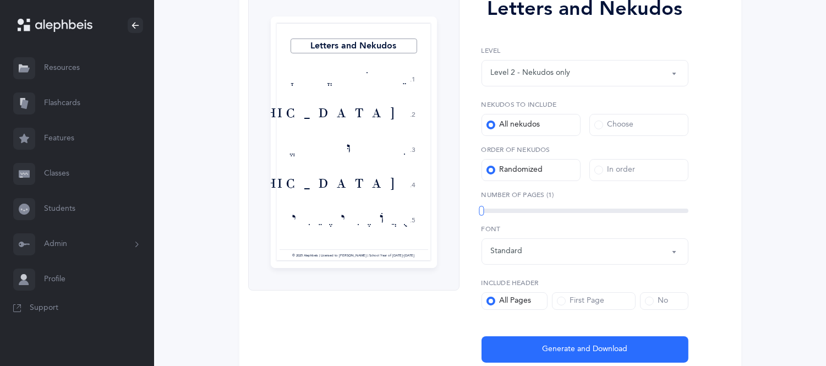
scroll to position [205, 0]
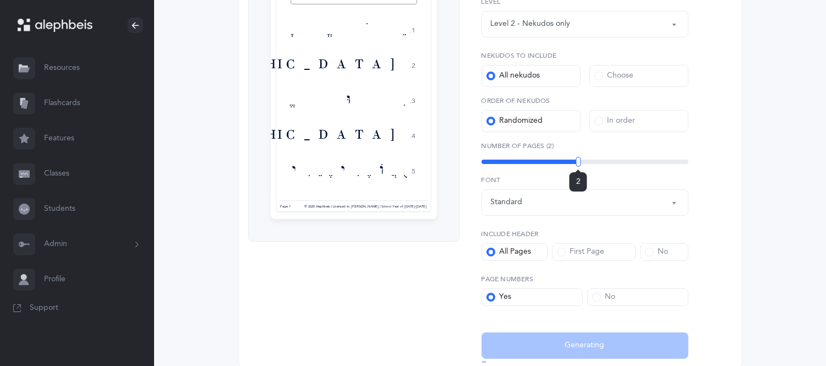
click at [578, 163] on div "2" at bounding box center [584, 162] width 207 height 4
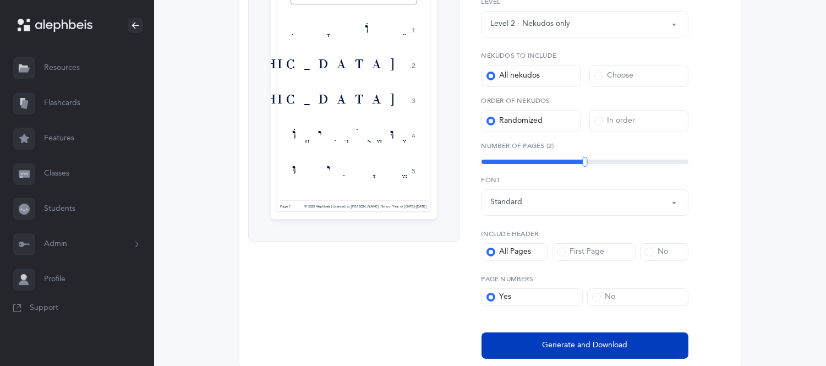
click at [552, 339] on span "Generate and Download" at bounding box center [584, 345] width 85 height 12
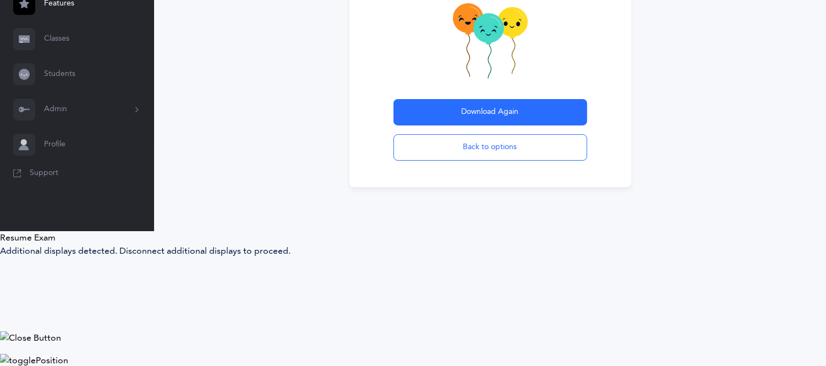
scroll to position [70, 0]
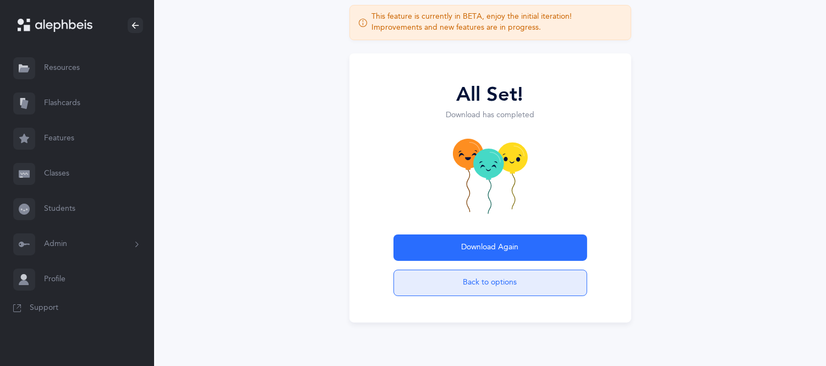
click at [507, 290] on button "Back to options" at bounding box center [490, 283] width 194 height 26
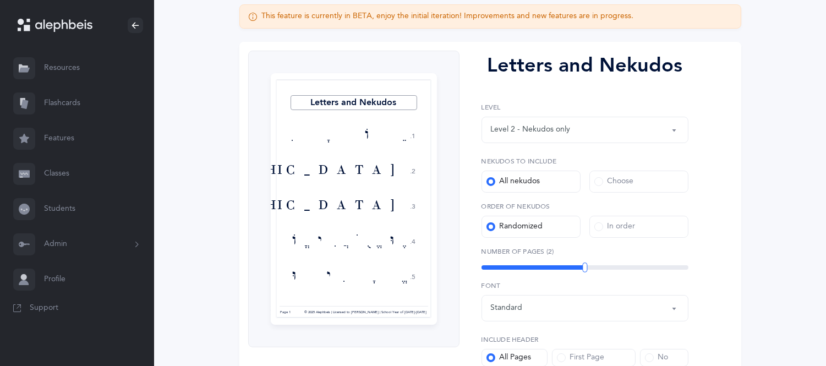
click at [63, 64] on link "Resources" at bounding box center [77, 68] width 154 height 35
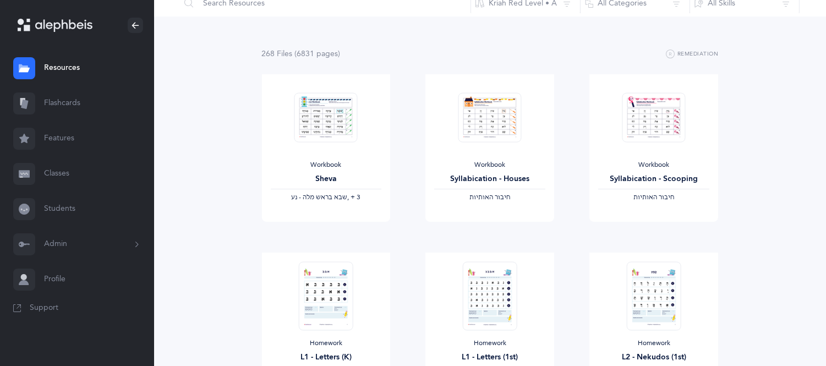
scroll to position [73, 0]
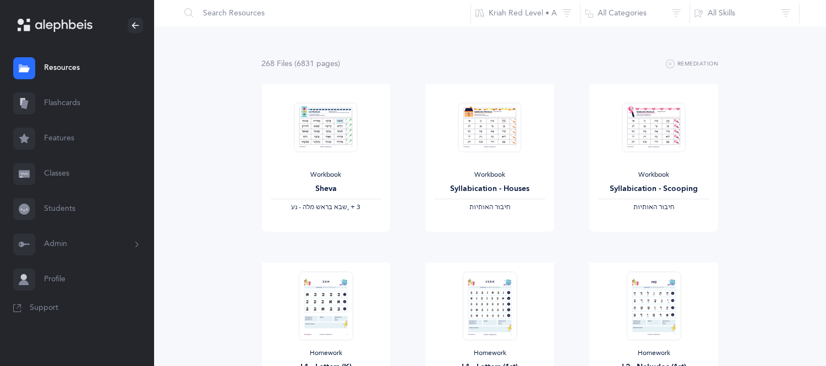
click at [69, 103] on link "Flashcards" at bounding box center [77, 103] width 154 height 35
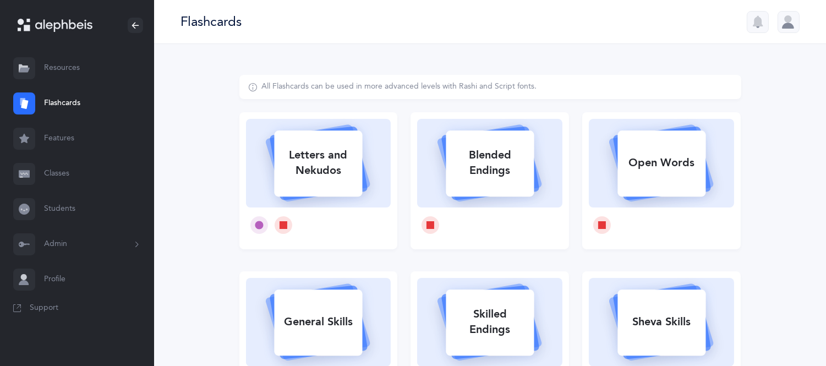
click at [67, 62] on link "Resources" at bounding box center [77, 68] width 154 height 35
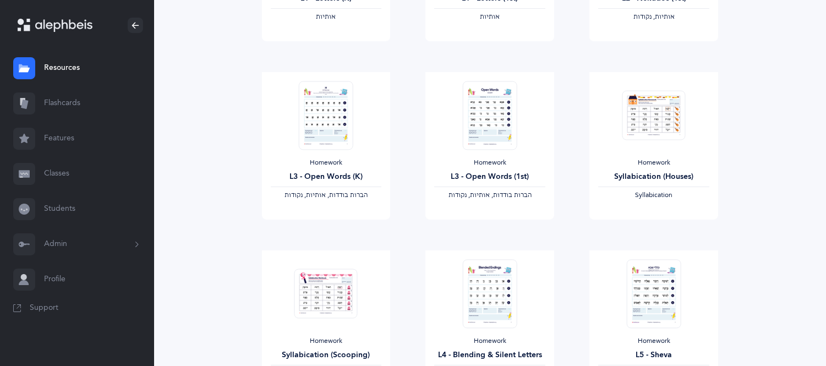
scroll to position [445, 0]
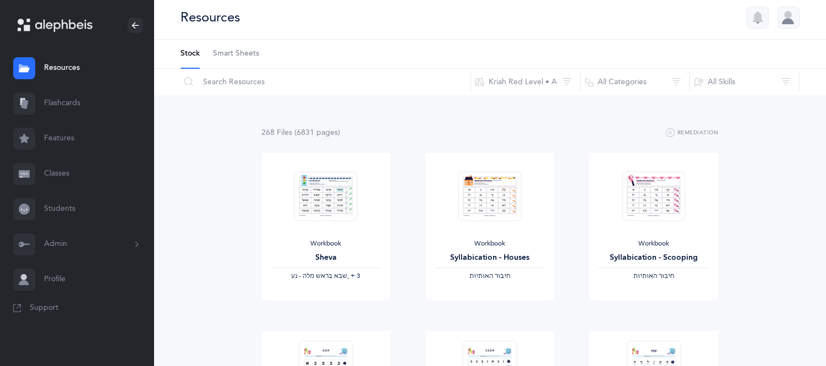
scroll to position [0, 0]
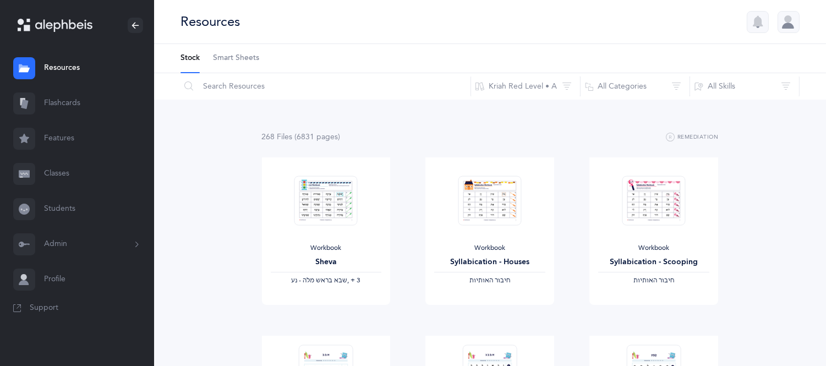
click at [73, 65] on link "Resources" at bounding box center [77, 68] width 154 height 35
click at [226, 58] on span "Smart Sheets" at bounding box center [236, 58] width 46 height 11
click at [235, 54] on span "Smart Sheets" at bounding box center [236, 58] width 46 height 11
click at [508, 96] on button "Kriah Red Level • A" at bounding box center [525, 86] width 110 height 26
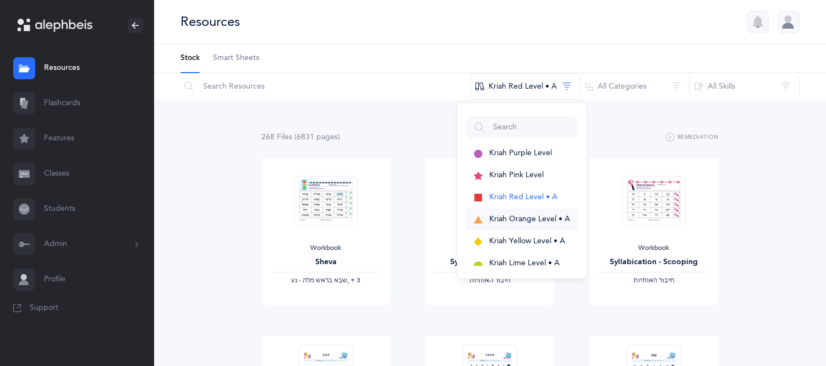
click at [492, 218] on span "Kriah Orange Level • A" at bounding box center [529, 219] width 81 height 9
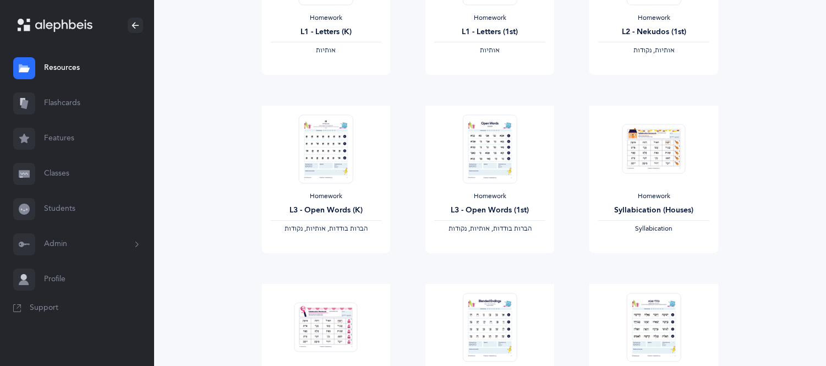
scroll to position [415, 0]
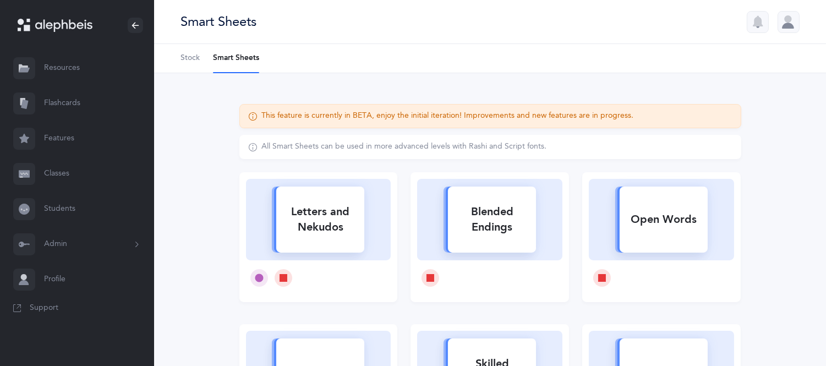
click at [189, 57] on span "Stock" at bounding box center [189, 58] width 19 height 11
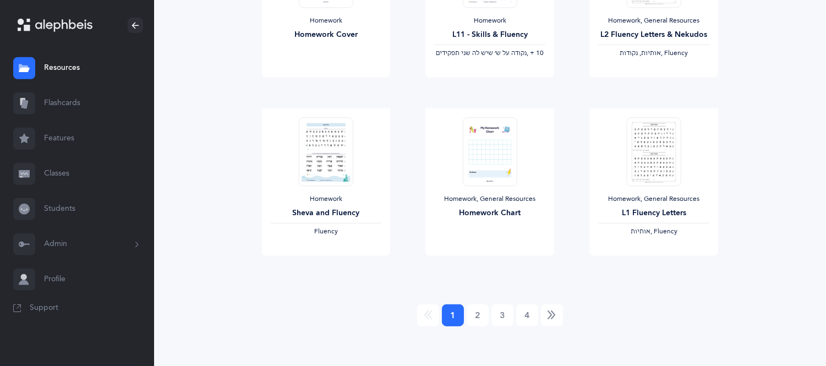
scroll to position [1301, 0]
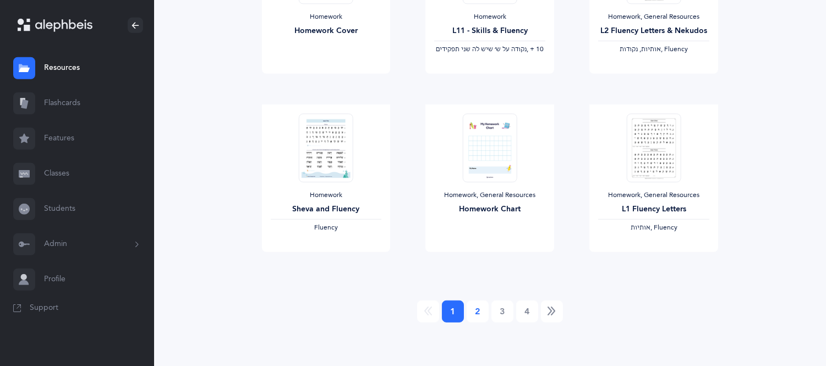
click at [475, 310] on link "2" at bounding box center [478, 311] width 22 height 22
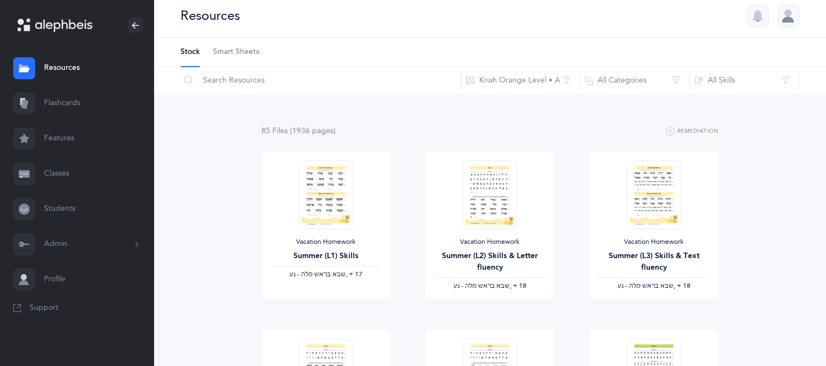
scroll to position [0, 0]
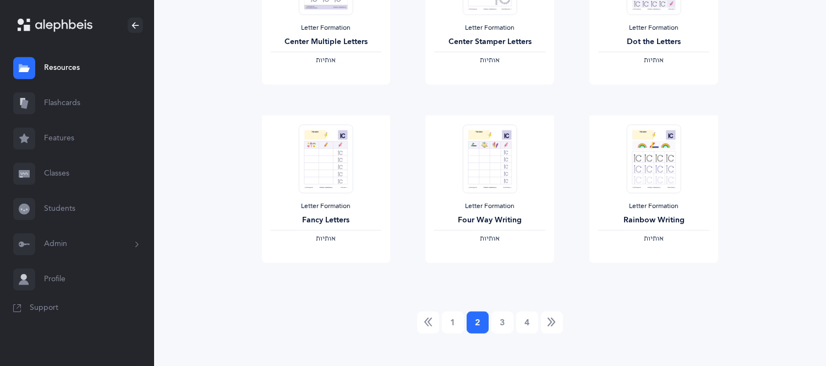
scroll to position [1301, 0]
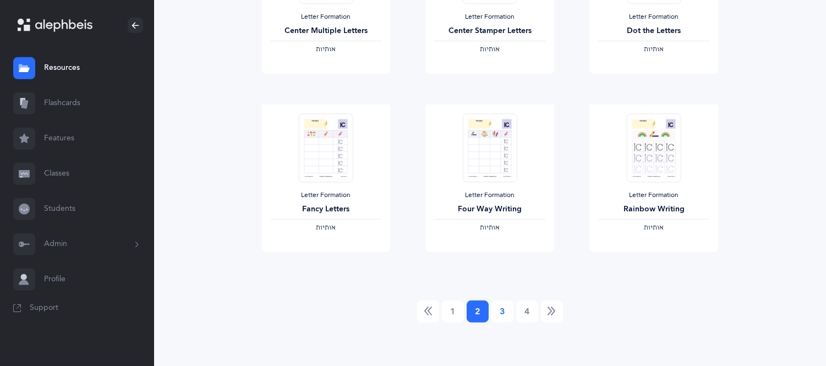
click at [499, 310] on link "3" at bounding box center [502, 311] width 22 height 22
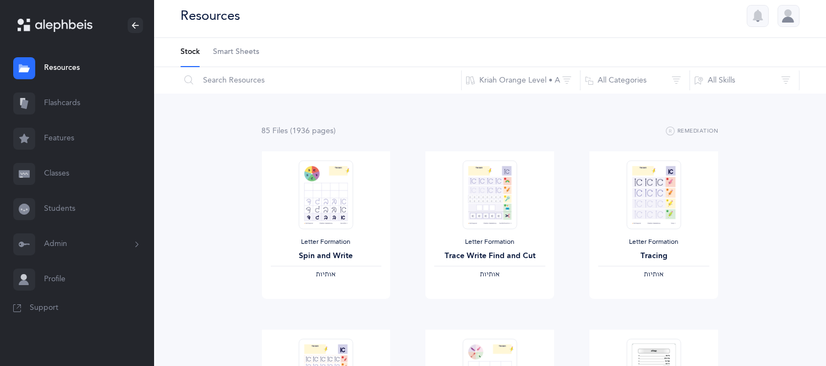
scroll to position [0, 0]
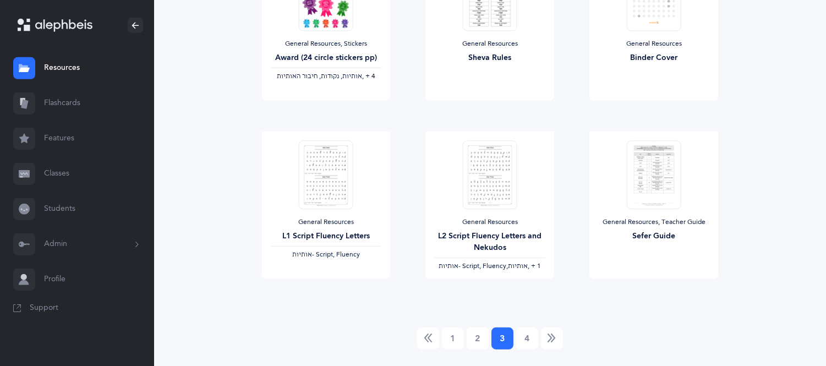
scroll to position [1301, 0]
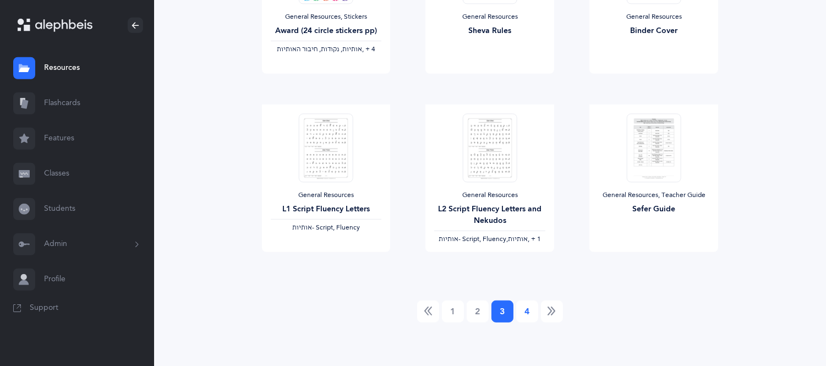
click at [527, 316] on link "4" at bounding box center [527, 311] width 22 height 22
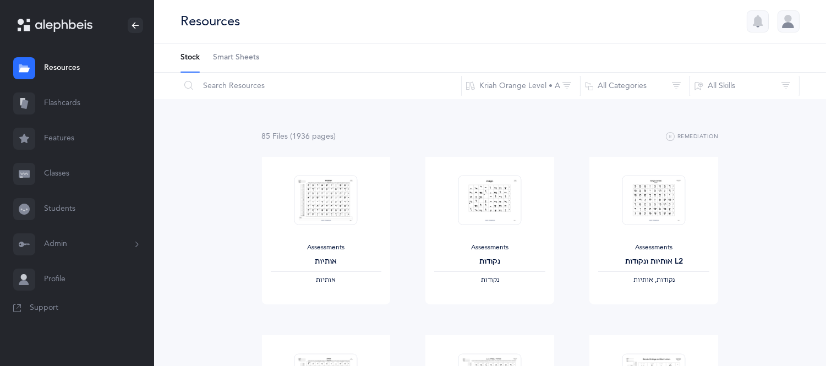
scroll to position [0, 0]
click at [336, 314] on link "View" at bounding box center [326, 316] width 129 height 22
click at [486, 311] on span "View" at bounding box center [490, 316] width 18 height 10
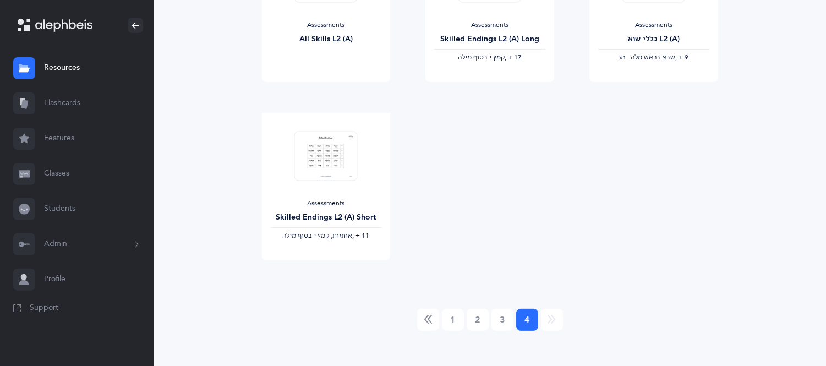
scroll to position [766, 0]
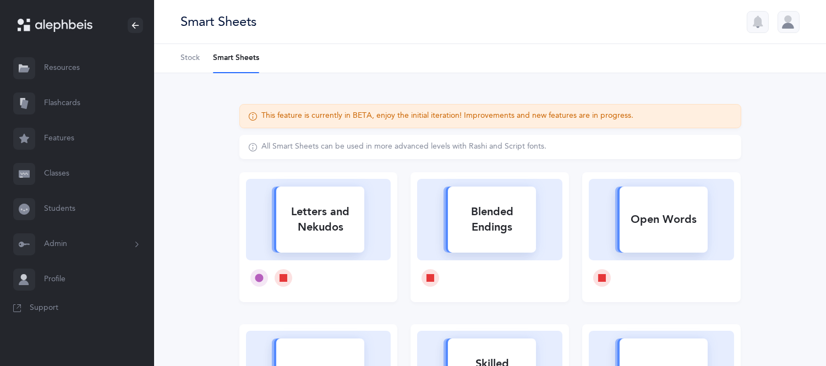
click at [790, 237] on div "This feature is currently in BETA, enjoy the initial iteration! Improvements an…" at bounding box center [490, 372] width 672 height 599
click at [185, 59] on span "Stock" at bounding box center [189, 58] width 19 height 11
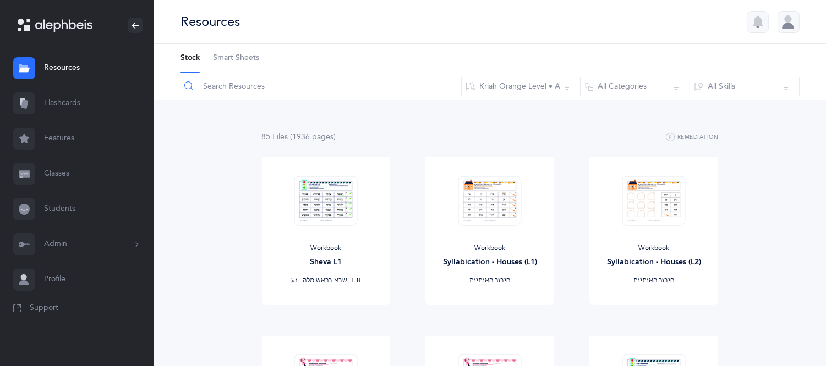
click at [289, 86] on input "text" at bounding box center [321, 86] width 282 height 26
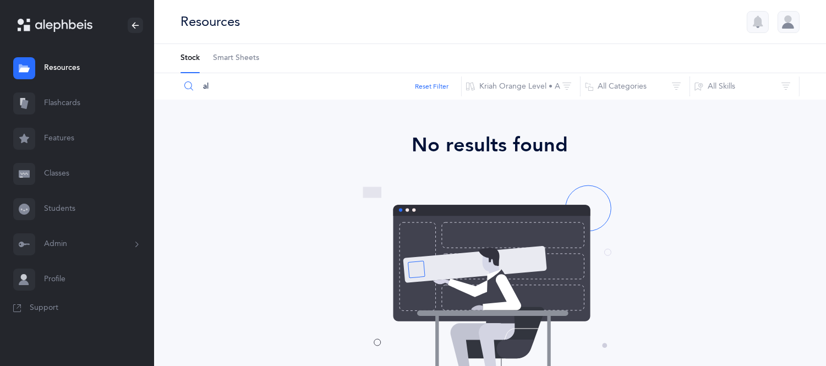
type input "a"
click at [496, 83] on button "Kriah Orange Level • A" at bounding box center [520, 86] width 119 height 26
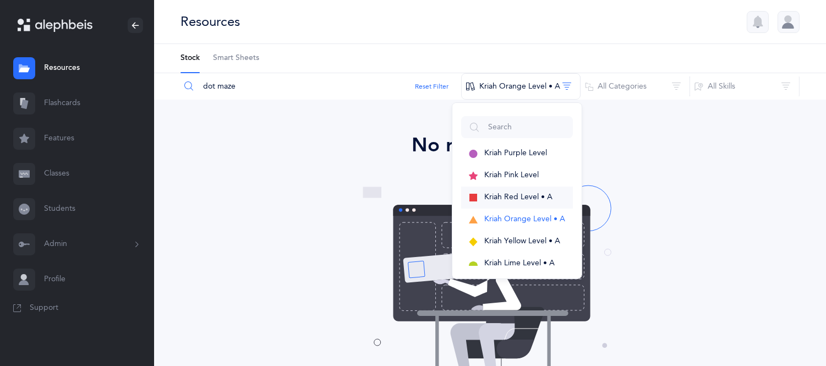
click at [505, 195] on span "Kriah Red Level • A" at bounding box center [518, 197] width 68 height 9
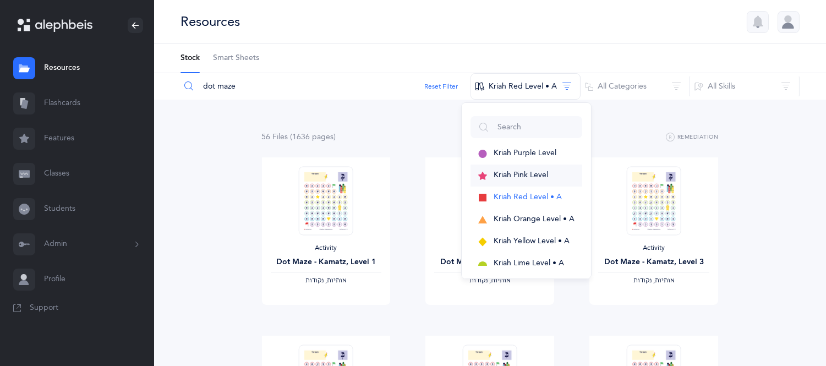
click at [534, 171] on span "Kriah Pink Level" at bounding box center [521, 175] width 54 height 9
click at [525, 151] on span "Kriah Purple Level" at bounding box center [525, 153] width 63 height 9
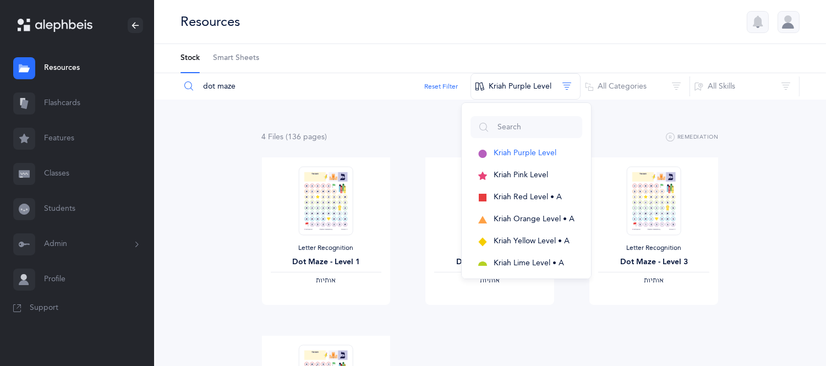
click at [755, 193] on div "4 File s (136 page s ) Remediation Letter Recognition Dot Maze - Level 1 ‫אותיו…" at bounding box center [490, 329] width 672 height 458
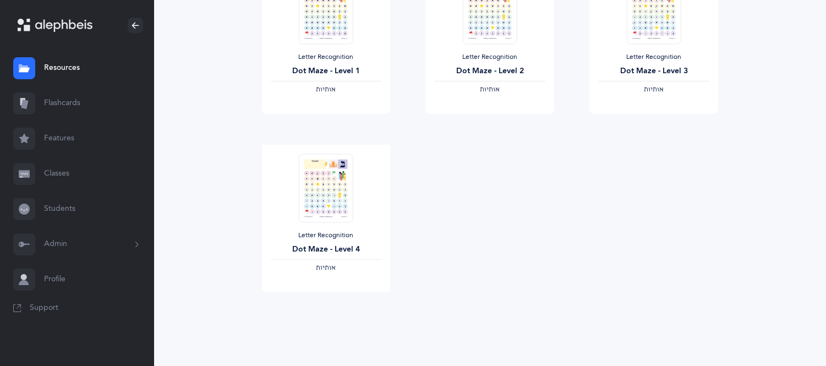
scroll to position [191, 0]
click at [499, 128] on link "View" at bounding box center [489, 124] width 129 height 22
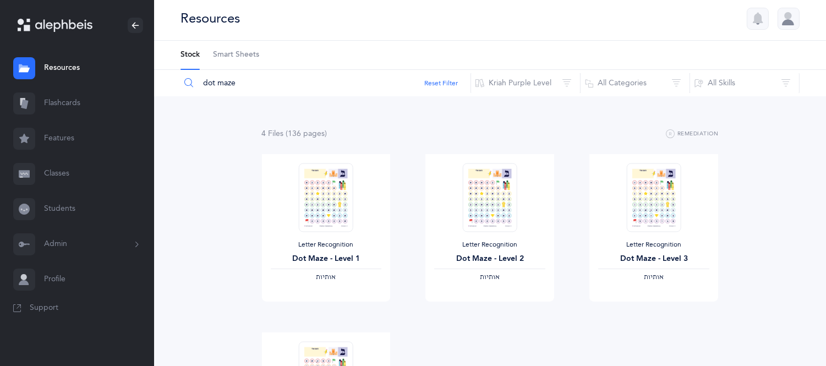
scroll to position [0, 0]
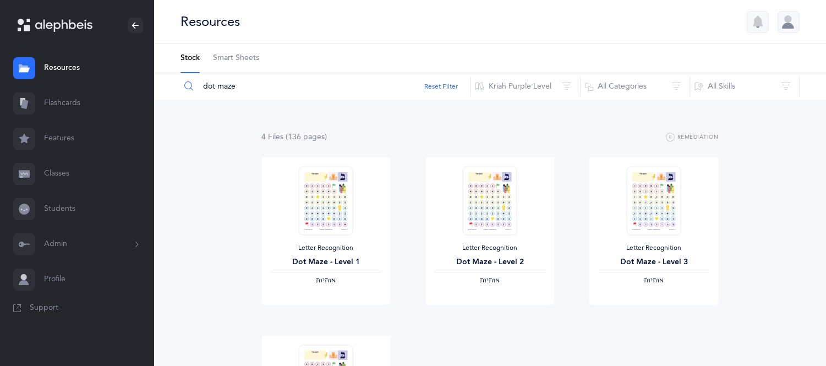
click at [311, 91] on input "dot maze" at bounding box center [325, 86] width 291 height 26
type input "d"
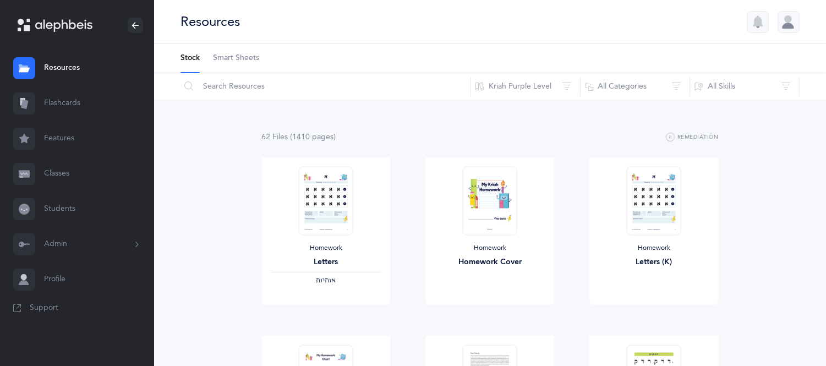
click at [59, 72] on link "Resources" at bounding box center [77, 68] width 154 height 35
click at [501, 86] on button "Kriah Purple Level" at bounding box center [525, 86] width 110 height 26
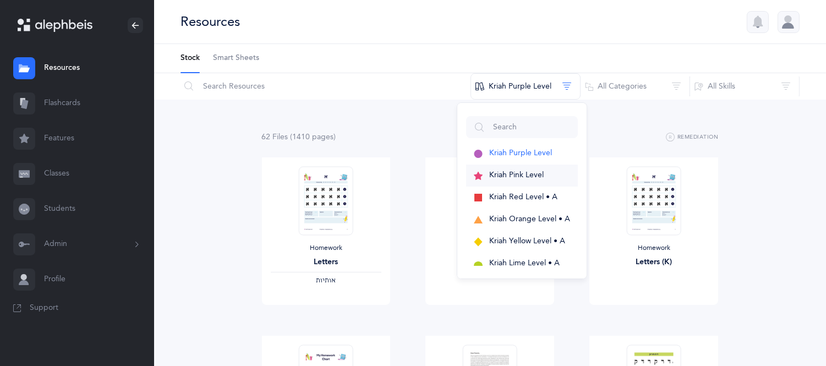
click at [502, 174] on span "Kriah Pink Level" at bounding box center [516, 175] width 54 height 9
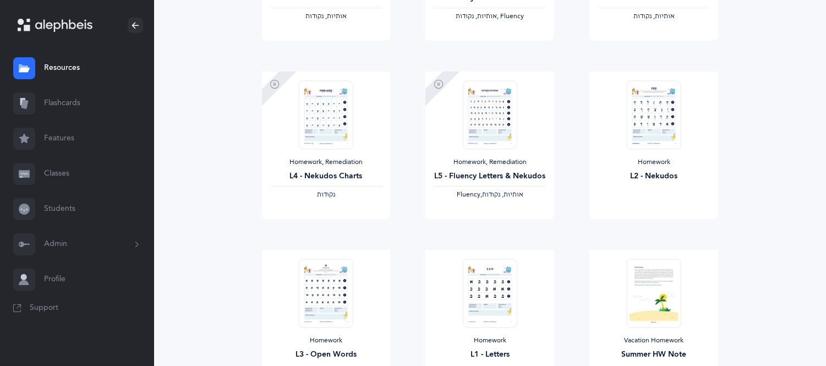
scroll to position [440, 0]
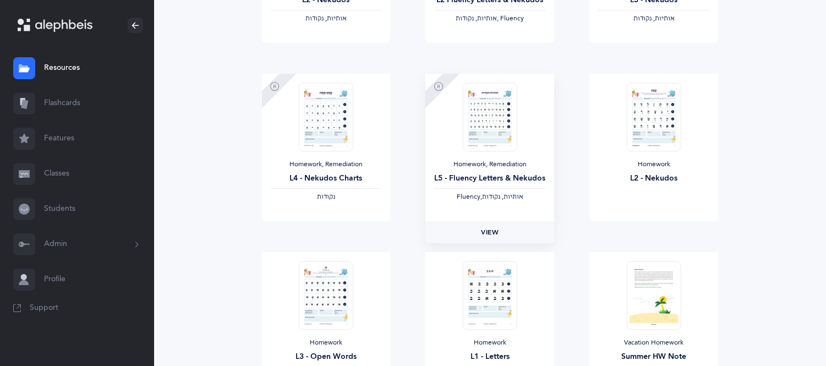
click at [485, 240] on link "View" at bounding box center [489, 232] width 129 height 22
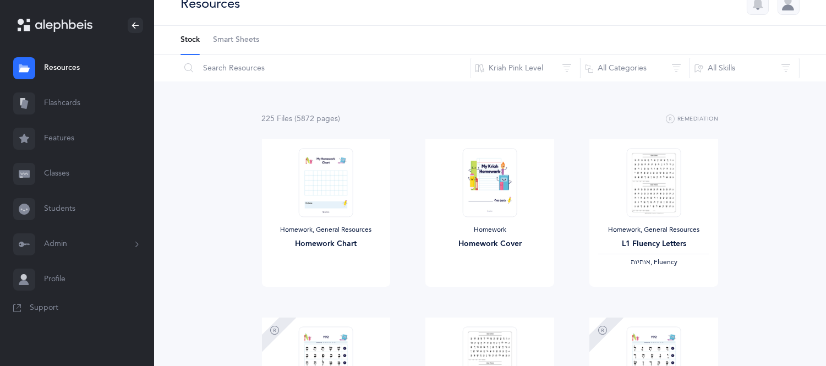
scroll to position [0, 0]
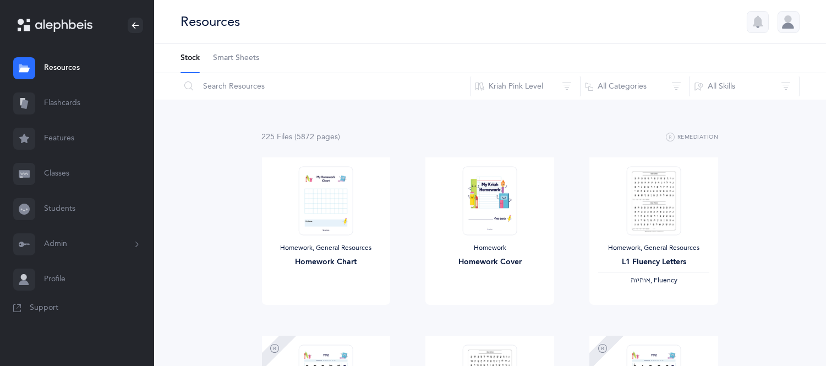
click at [63, 65] on link "Resources" at bounding box center [77, 68] width 154 height 35
